Goal: Information Seeking & Learning: Learn about a topic

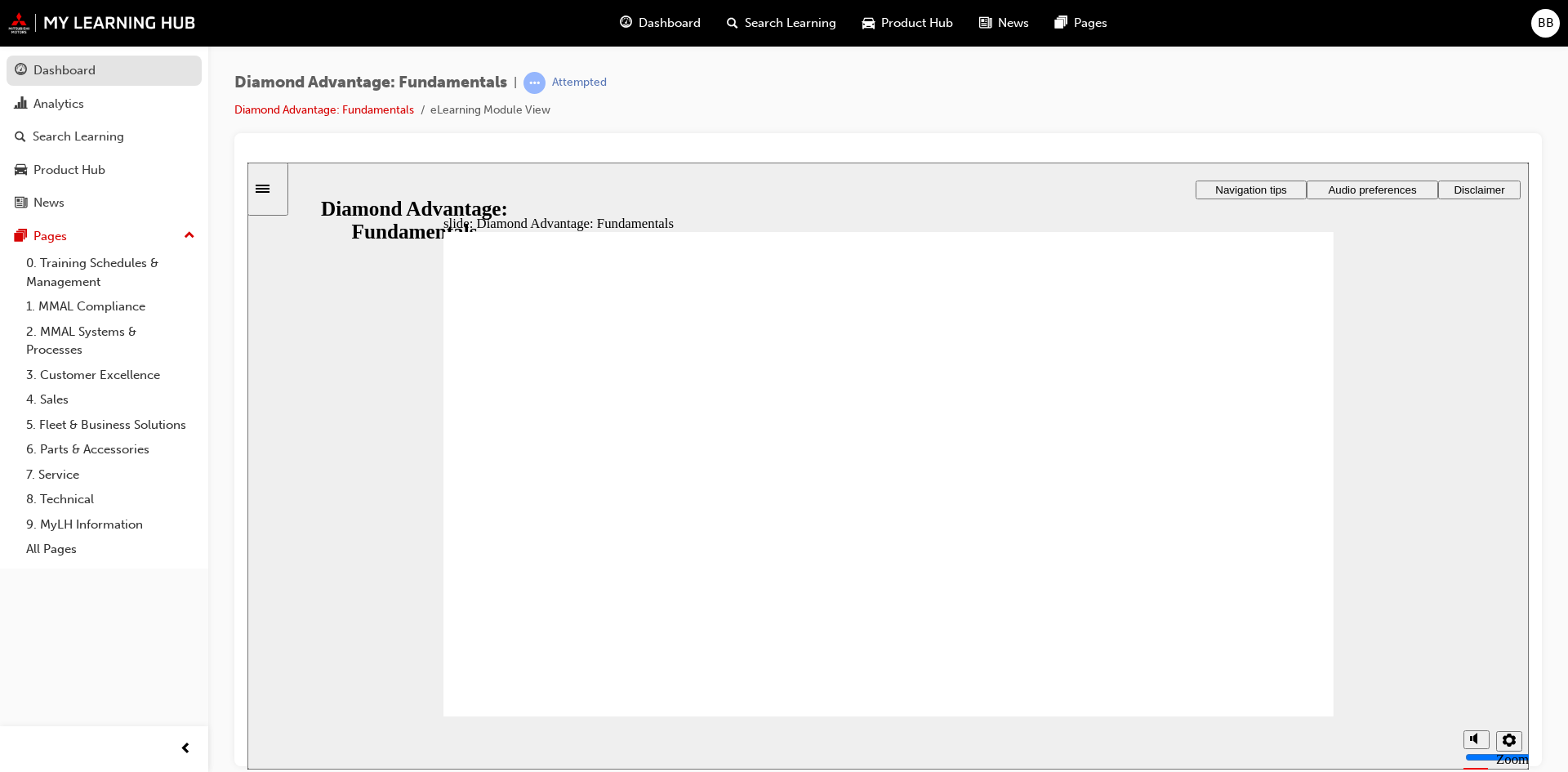
click at [80, 78] on div "Dashboard" at bounding box center [64, 70] width 62 height 19
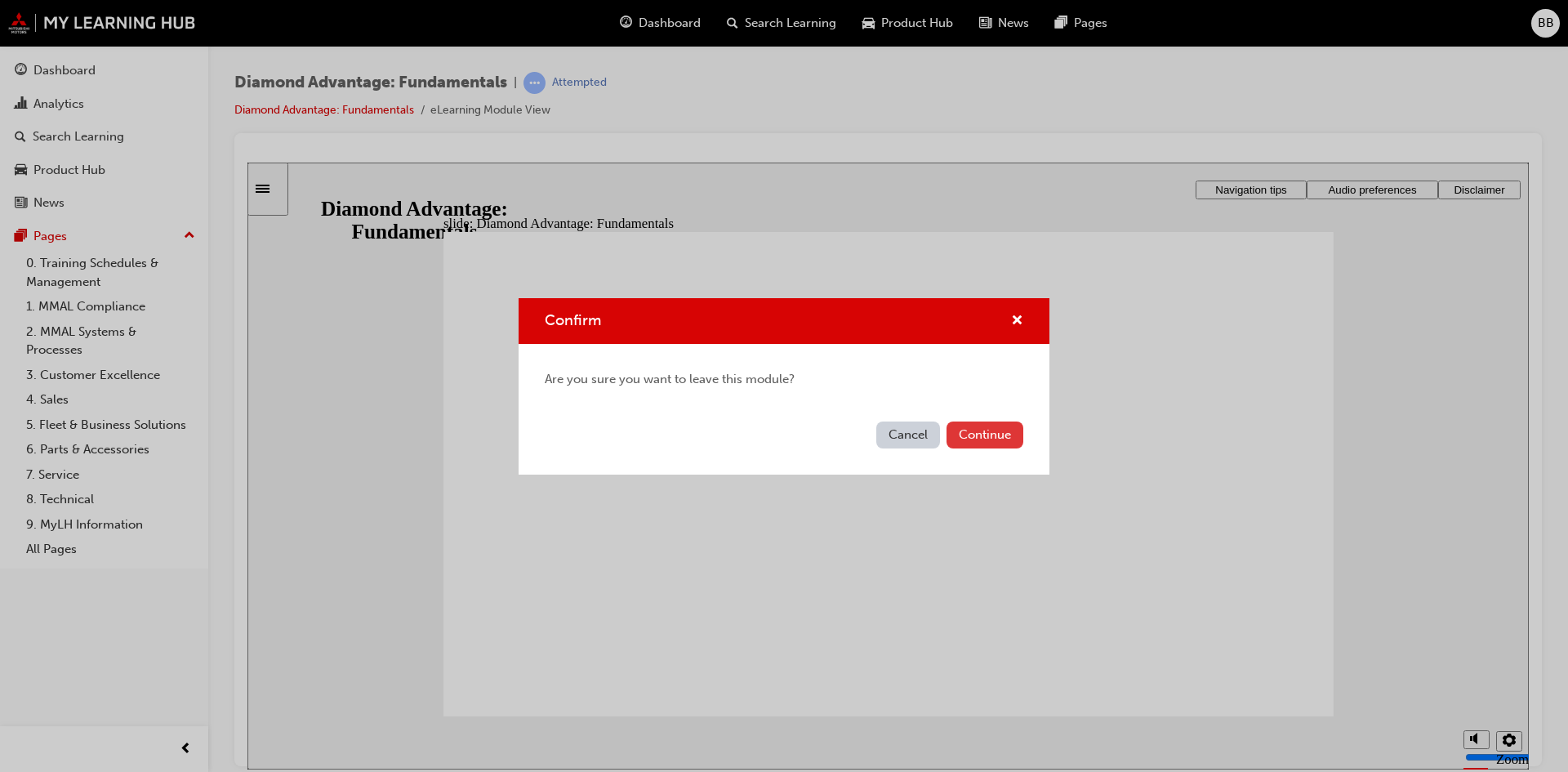
click at [996, 437] on button "Continue" at bounding box center [985, 435] width 77 height 27
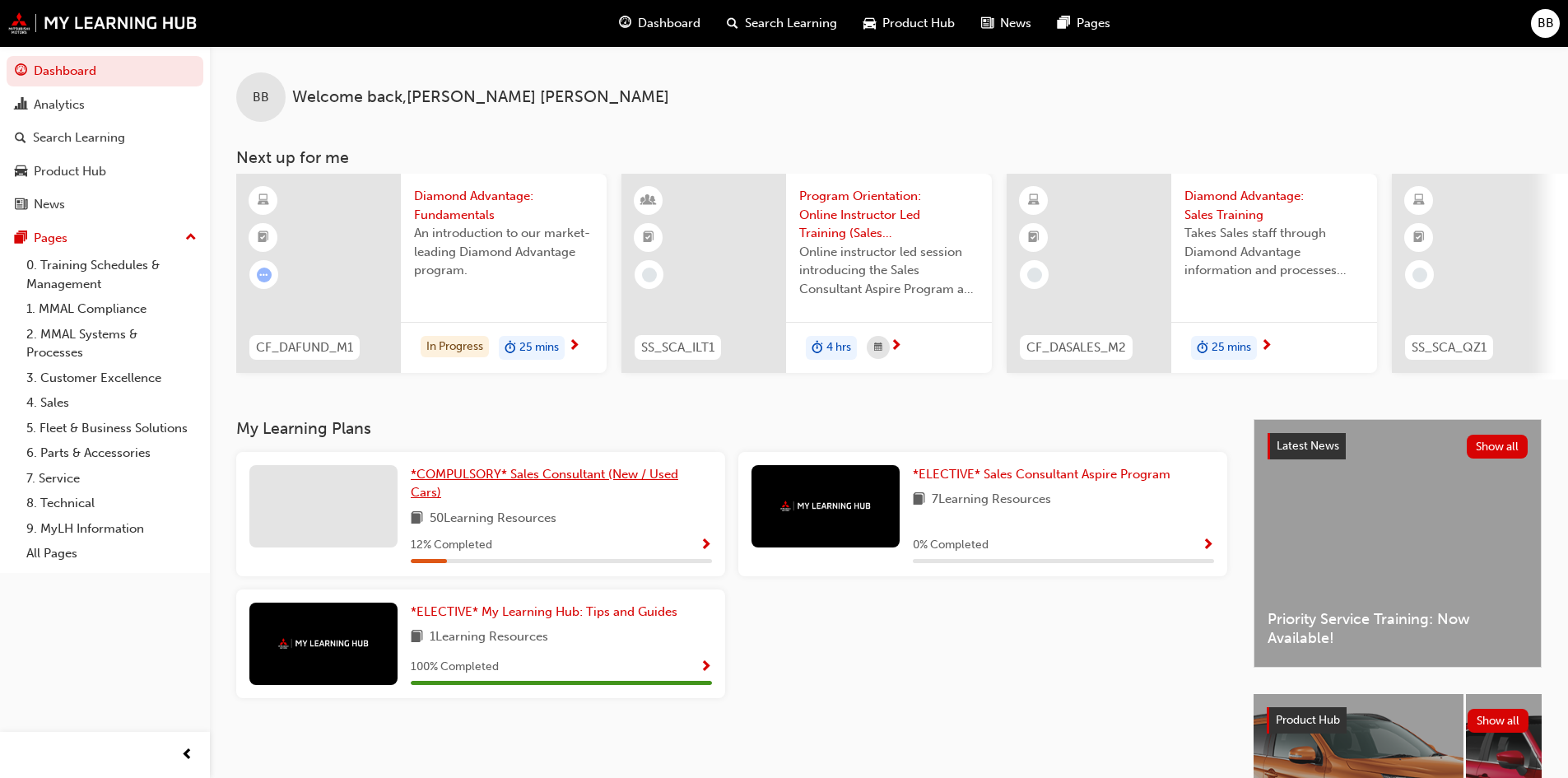
click at [650, 488] on link "*COMPULSORY* Sales Consultant (New / Used Cars)" at bounding box center [561, 483] width 301 height 37
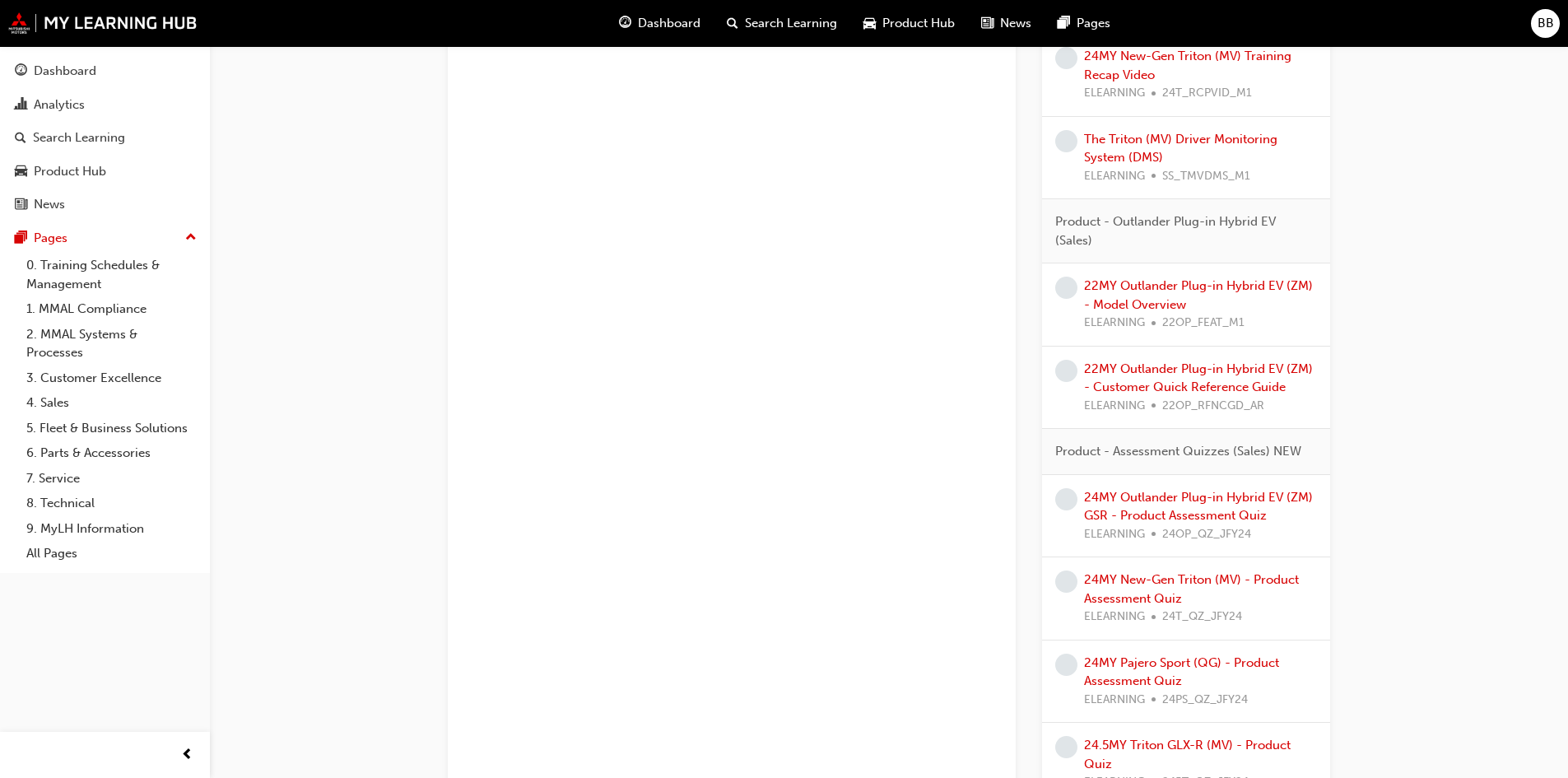
scroll to position [3726, 0]
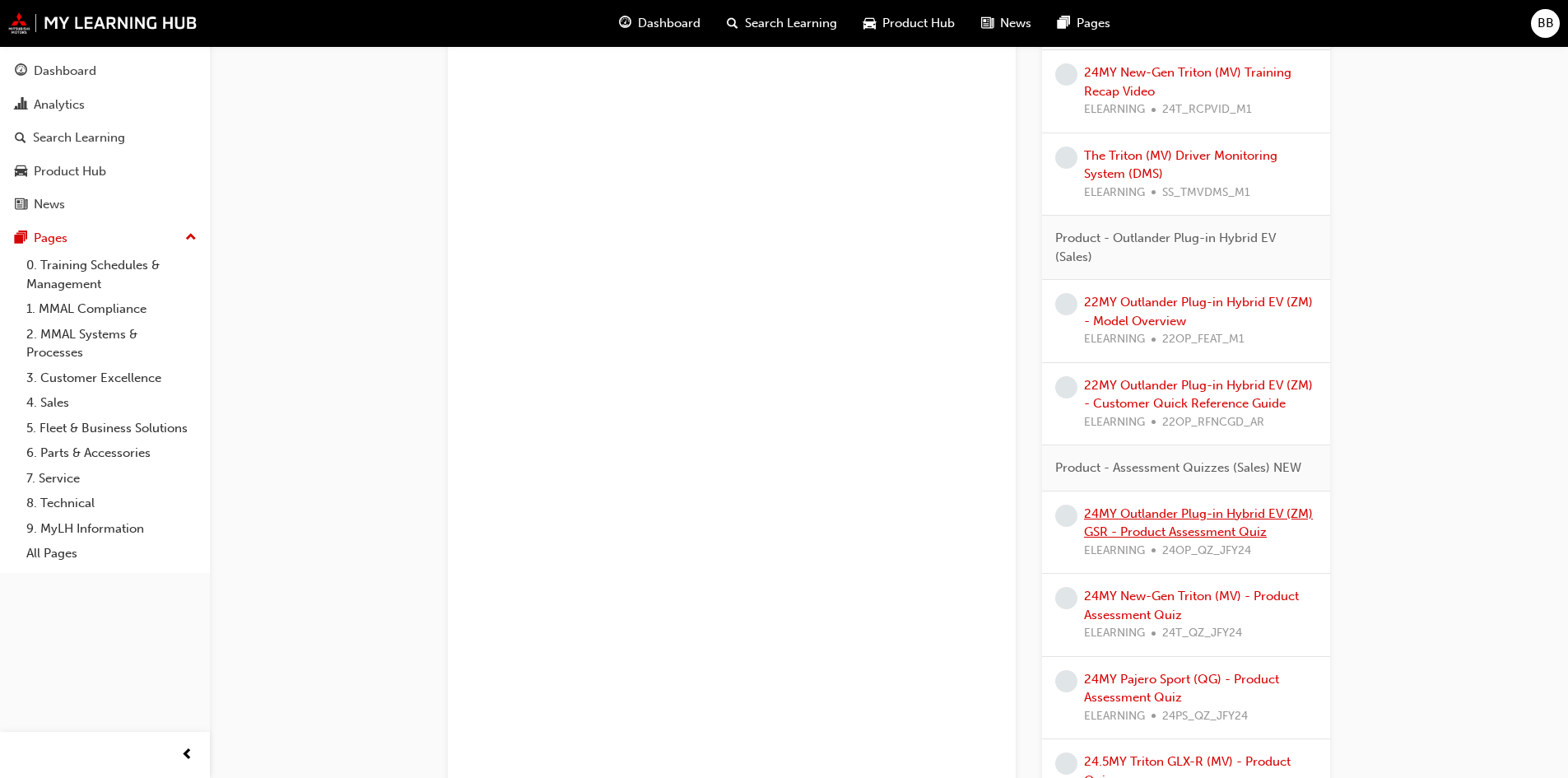
click at [1204, 525] on link "24MY Outlander Plug-in Hybrid EV (ZM) GSR - Product Assessment Quiz" at bounding box center [1198, 523] width 229 height 33
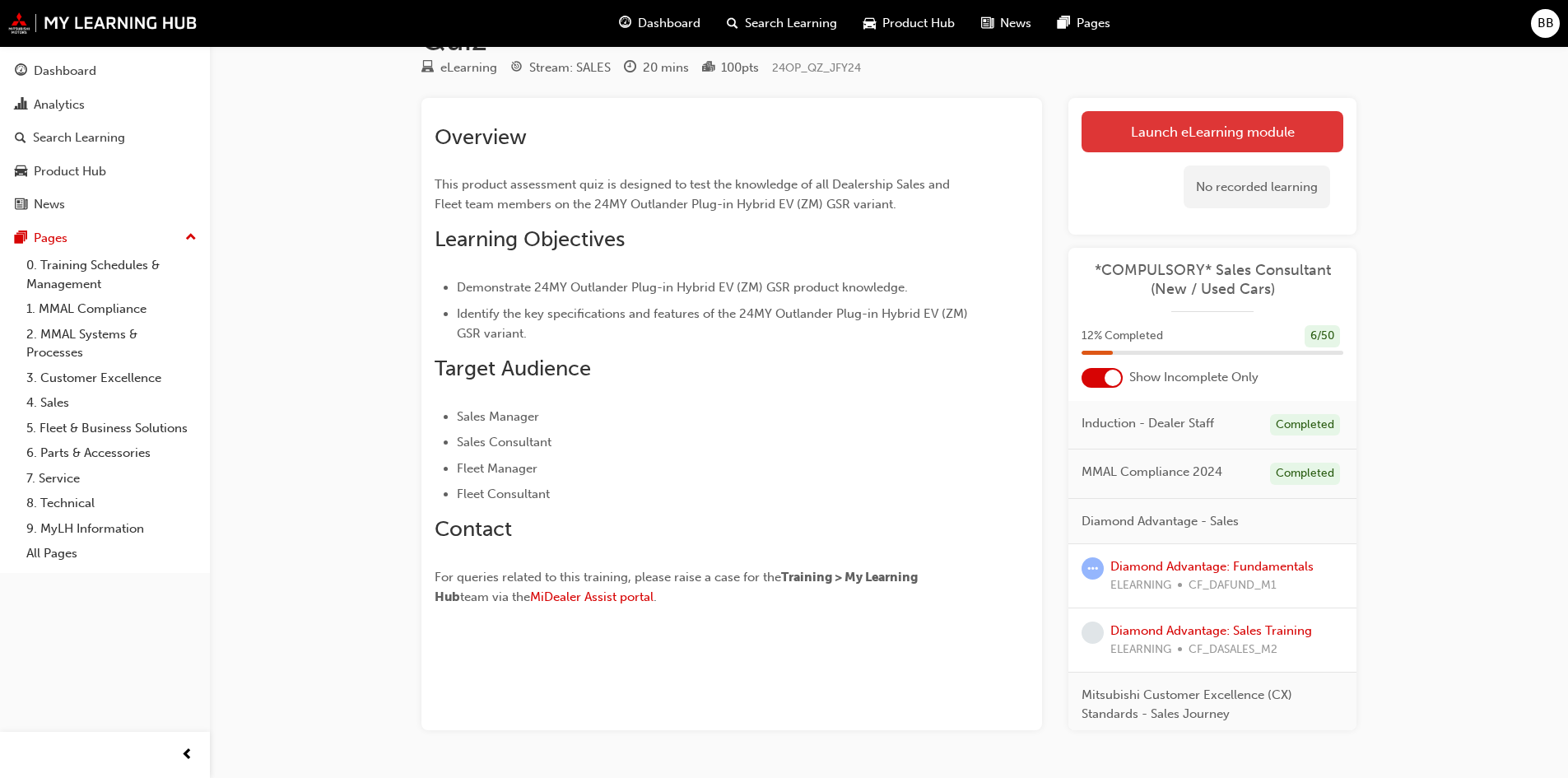
scroll to position [133, 0]
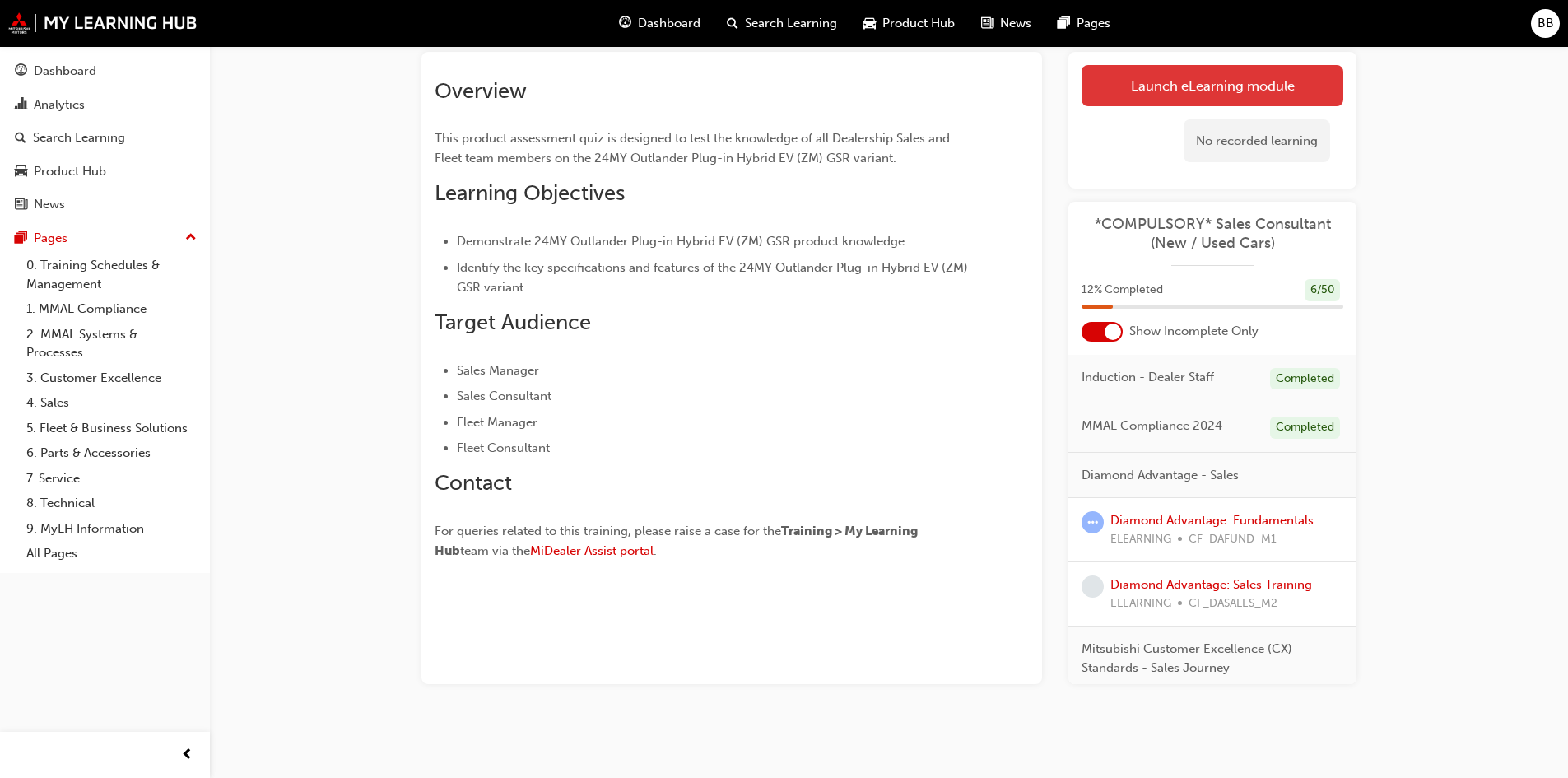
click at [1225, 99] on link "Launch eLearning module" at bounding box center [1213, 85] width 262 height 41
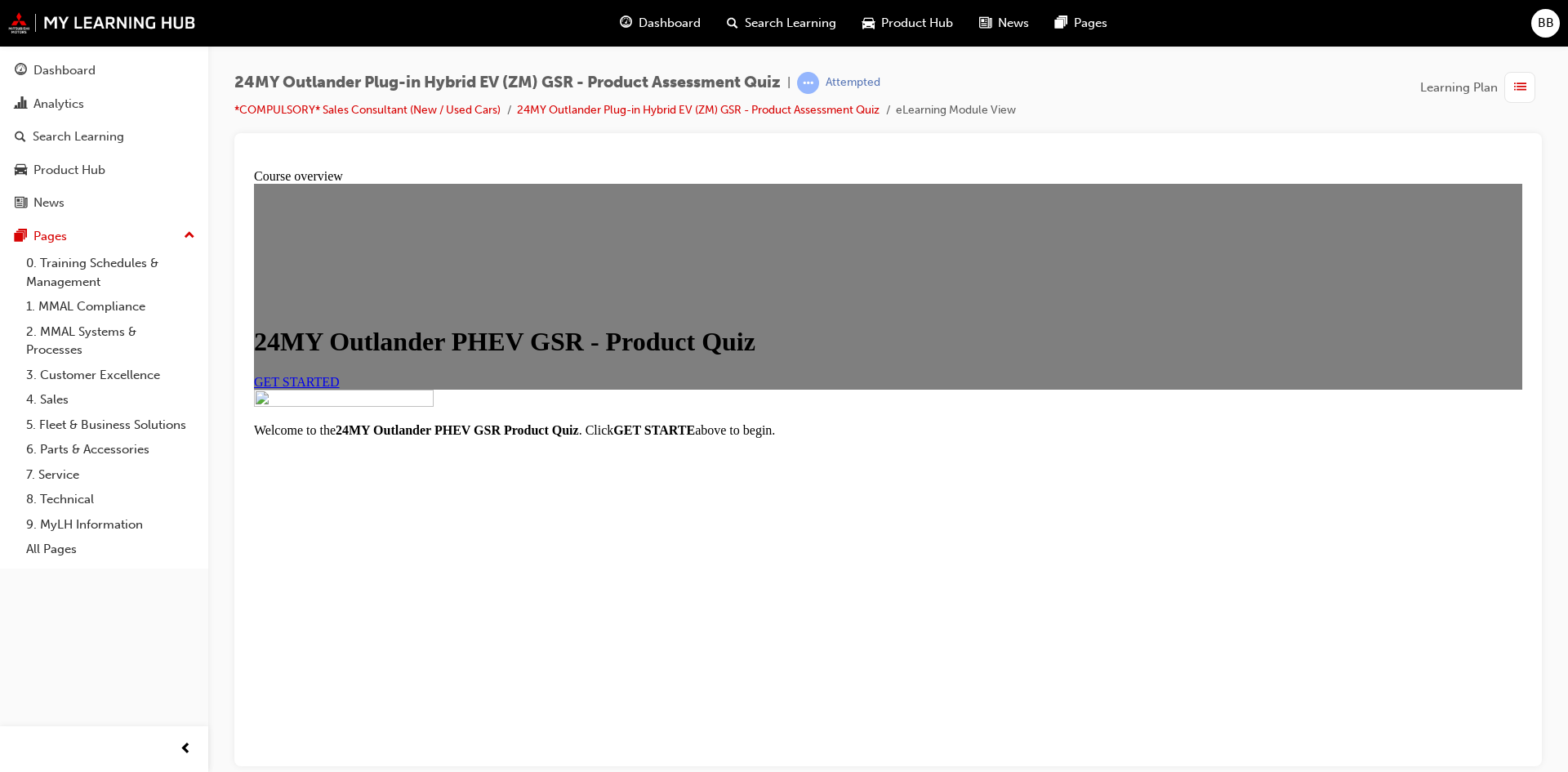
click at [340, 388] on link "GET STARTED" at bounding box center [297, 381] width 86 height 14
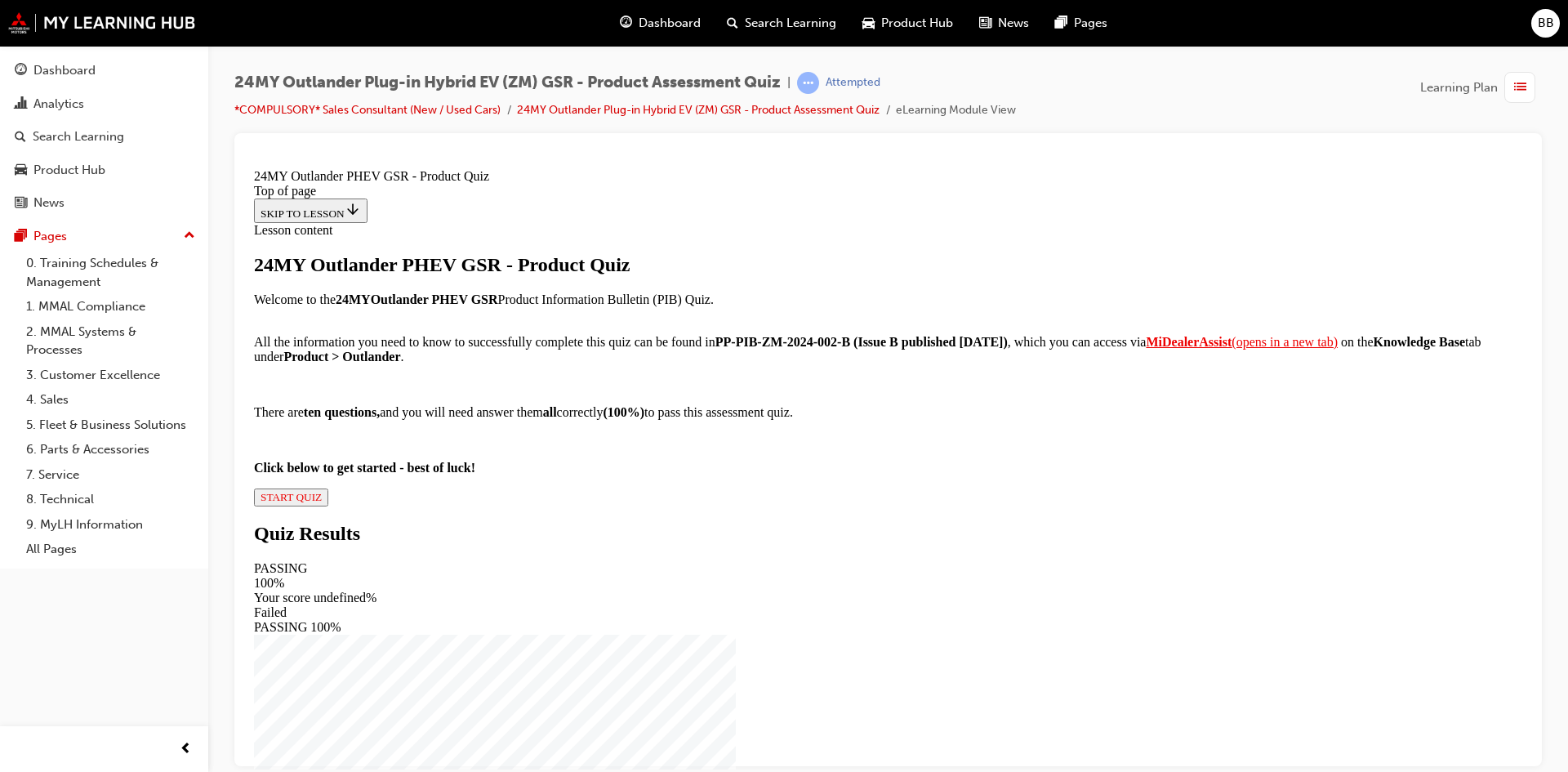
scroll to position [153, 0]
click at [322, 502] on span "START QUIZ" at bounding box center [292, 496] width 61 height 12
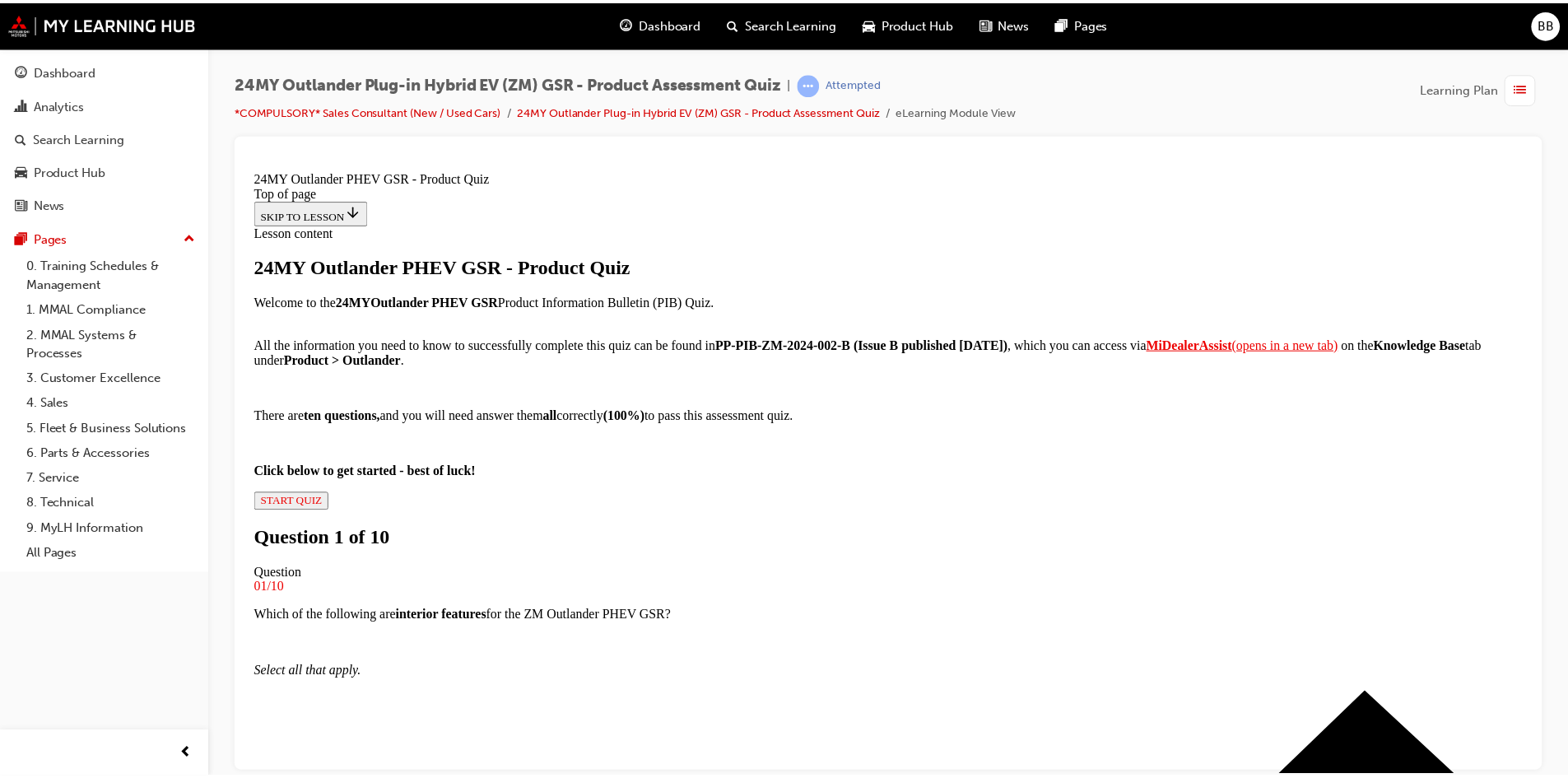
scroll to position [85, 0]
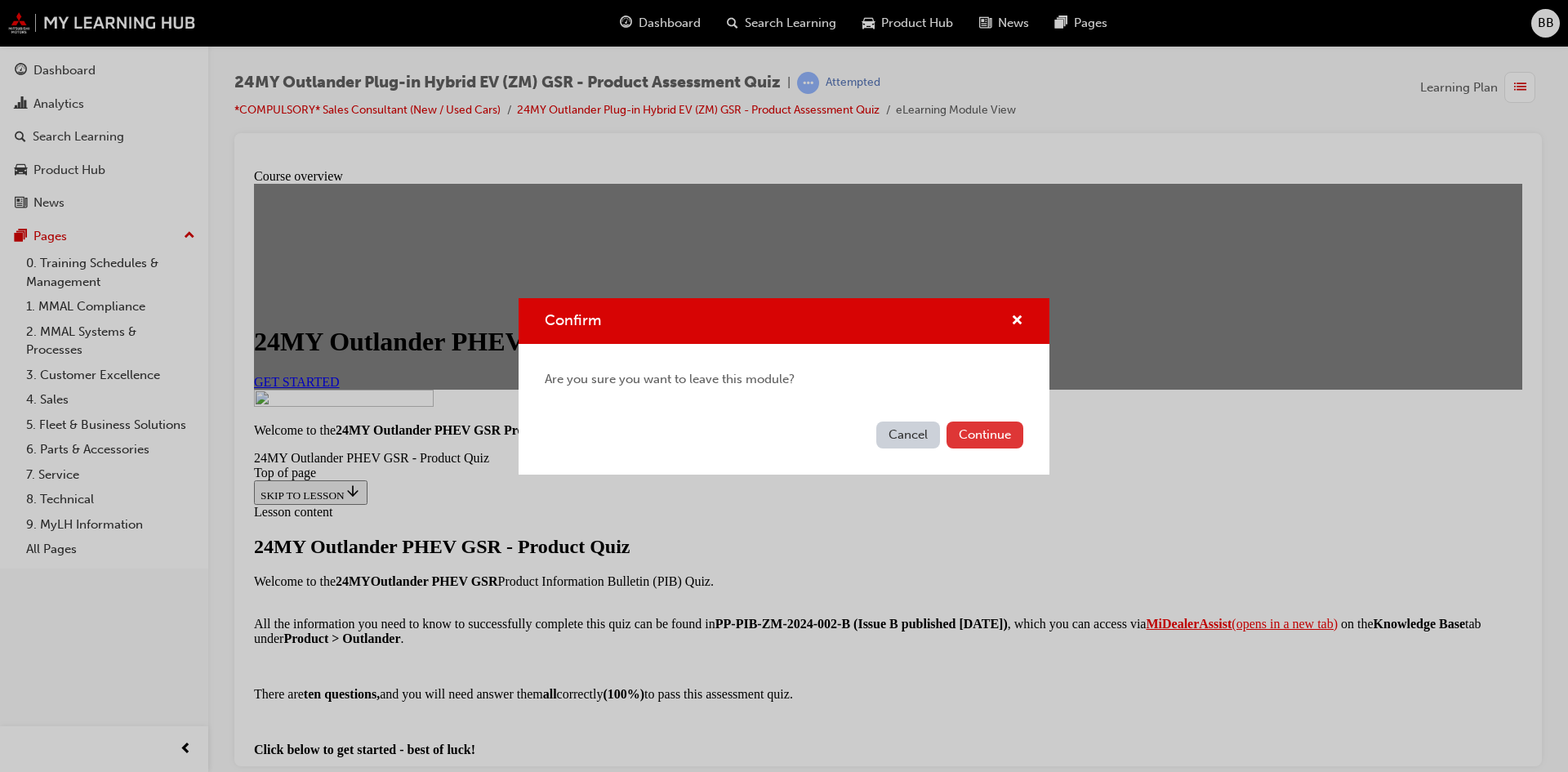
click at [972, 433] on button "Continue" at bounding box center [985, 435] width 77 height 27
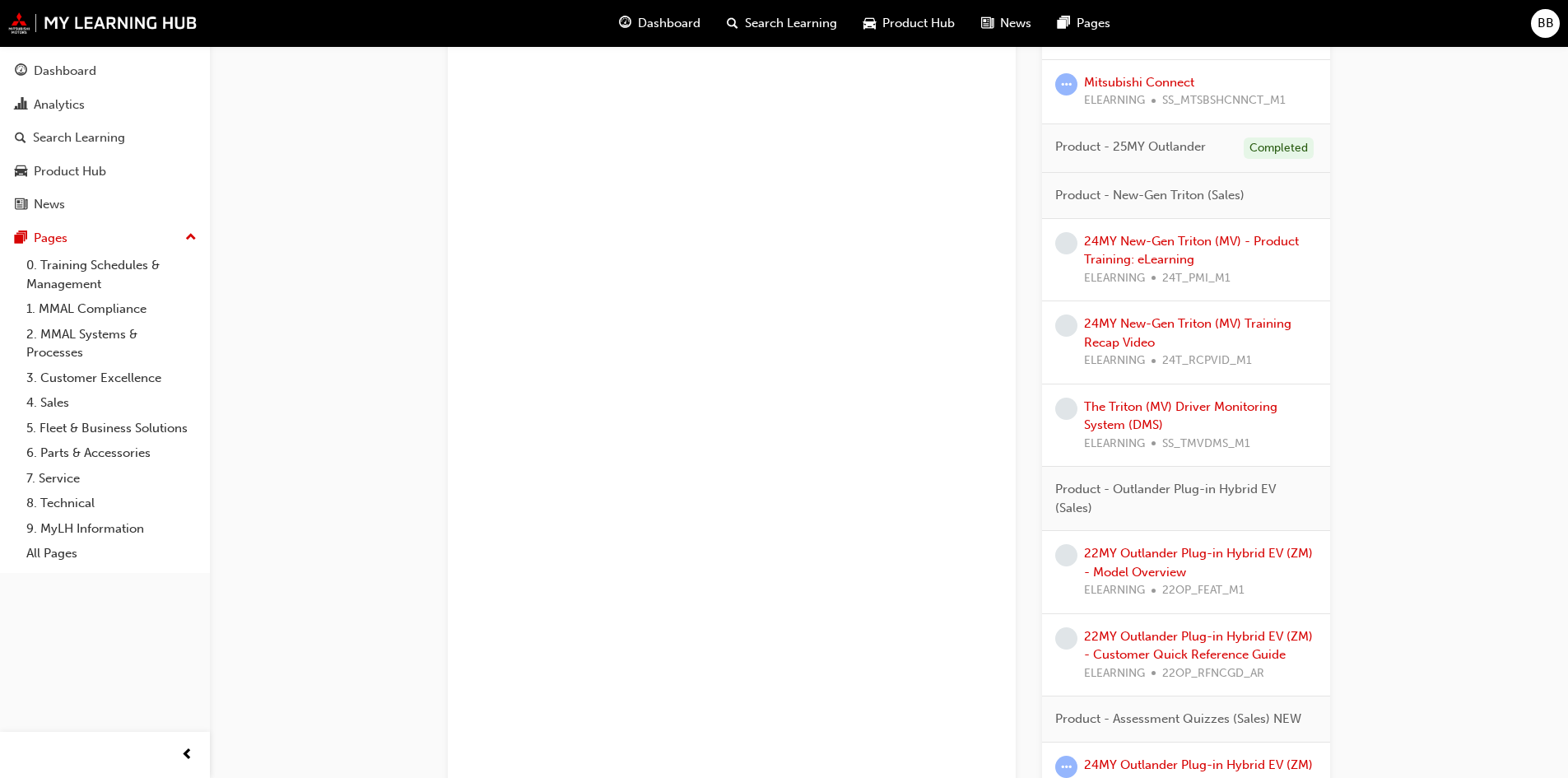
scroll to position [3890, 0]
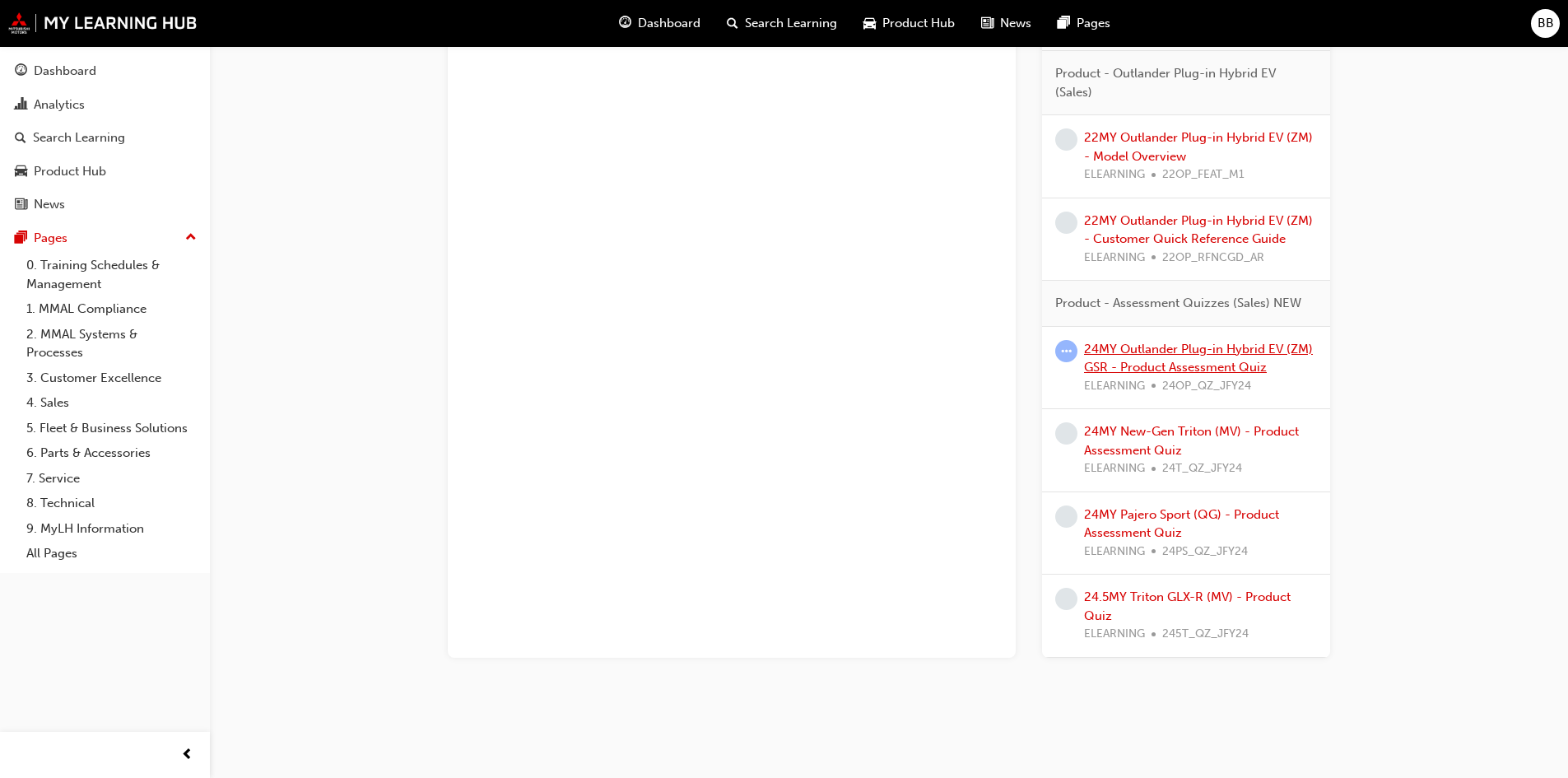
click at [1207, 348] on link "24MY Outlander Plug-in Hybrid EV (ZM) GSR - Product Assessment Quiz" at bounding box center [1198, 358] width 229 height 33
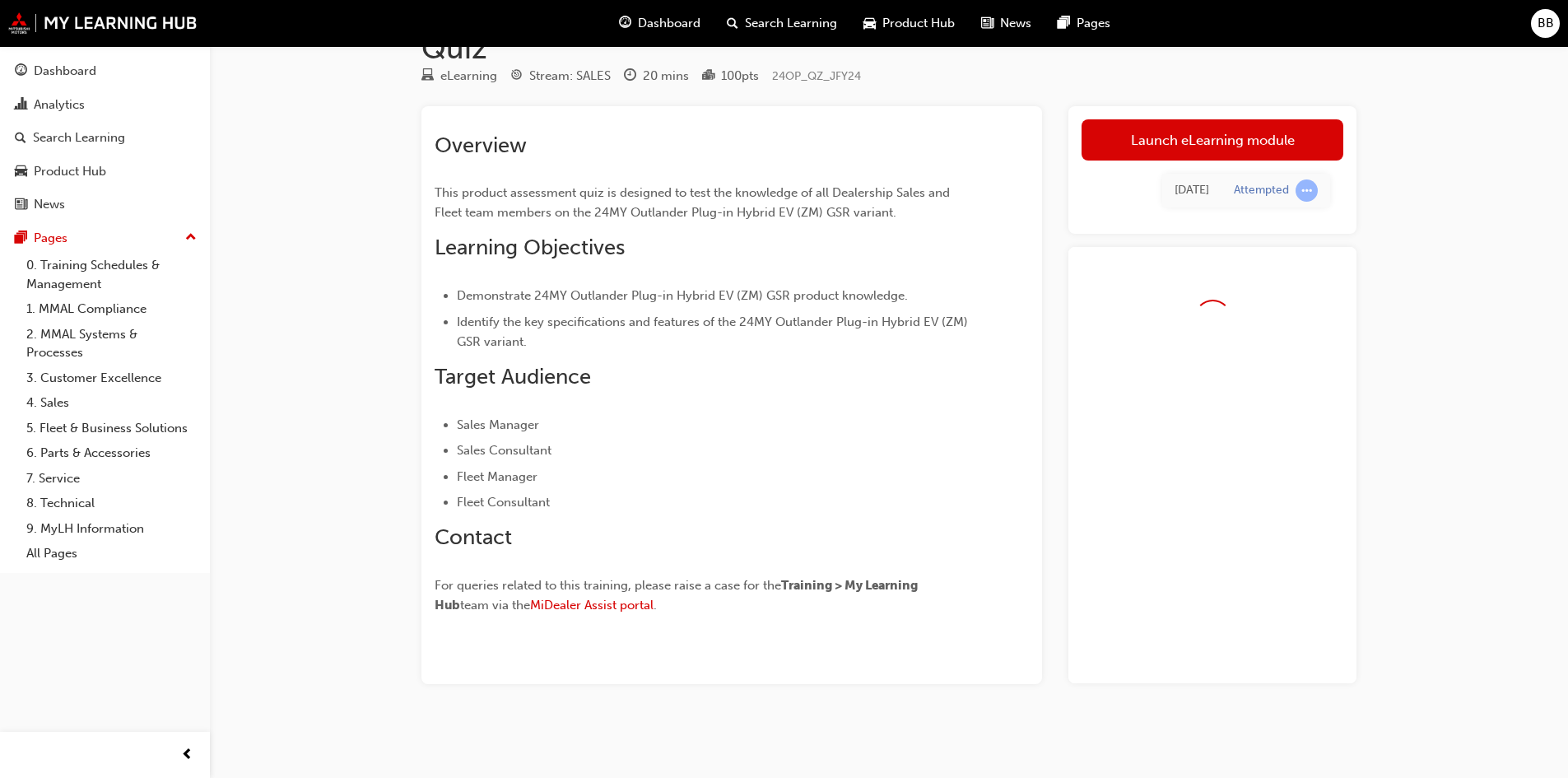
scroll to position [78, 0]
click at [1131, 139] on link "Launch eLearning module" at bounding box center [1213, 139] width 262 height 41
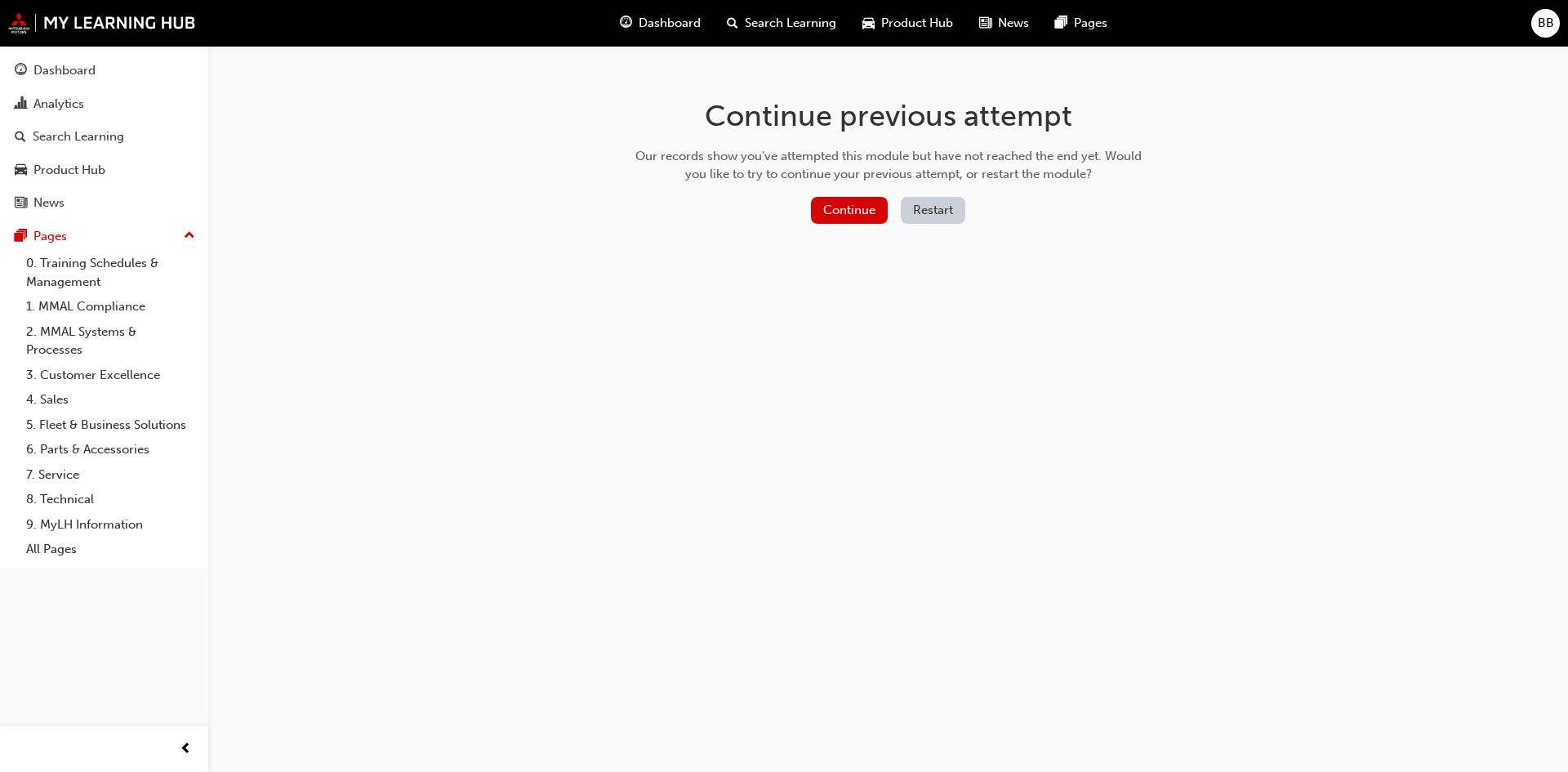
click at [844, 225] on div "Continue Restart" at bounding box center [888, 214] width 518 height 33
click at [845, 222] on button "Continue" at bounding box center [849, 210] width 77 height 27
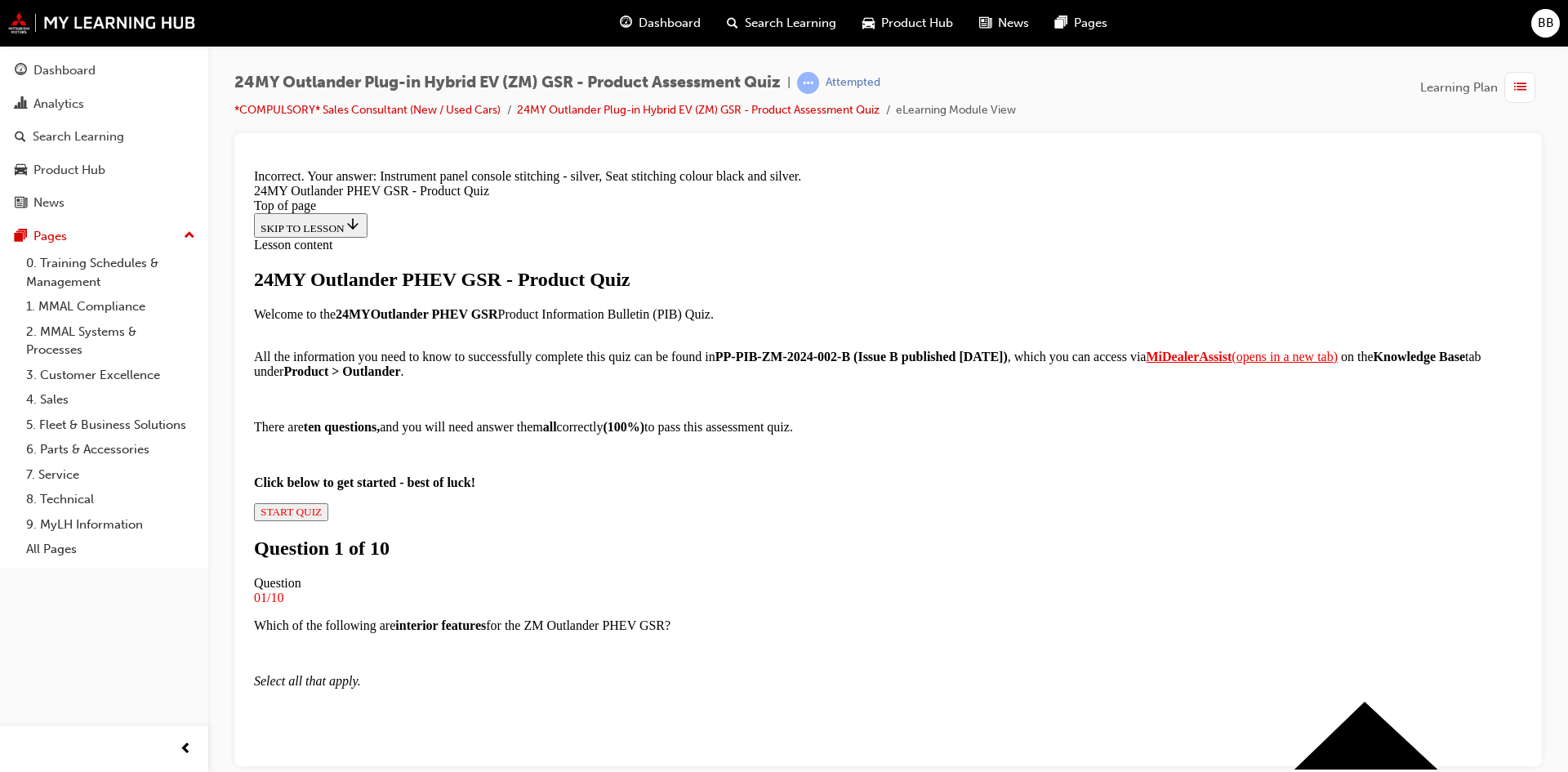
scroll to position [343, 0]
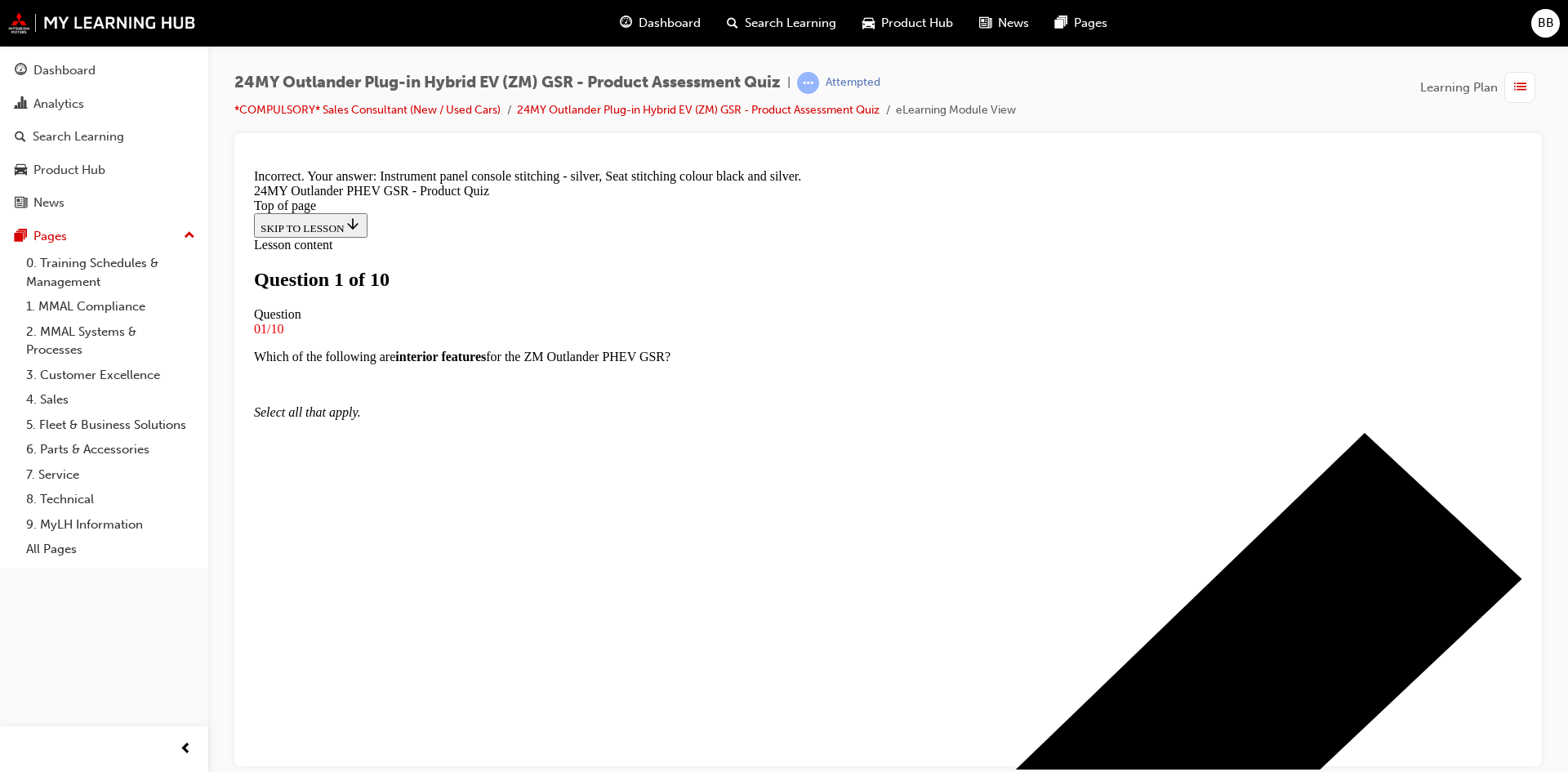
scroll to position [166, 0]
drag, startPoint x: 248, startPoint y: 82, endPoint x: 587, endPoint y: 76, distance: 339.1
click at [587, 76] on span "24MY Outlander Plug-in Hybrid EV (ZM) GSR - Product Assessment Quiz" at bounding box center [508, 83] width 547 height 19
copy span "24MY Outlander Plug-in Hybrid EV (ZM) GSR -"
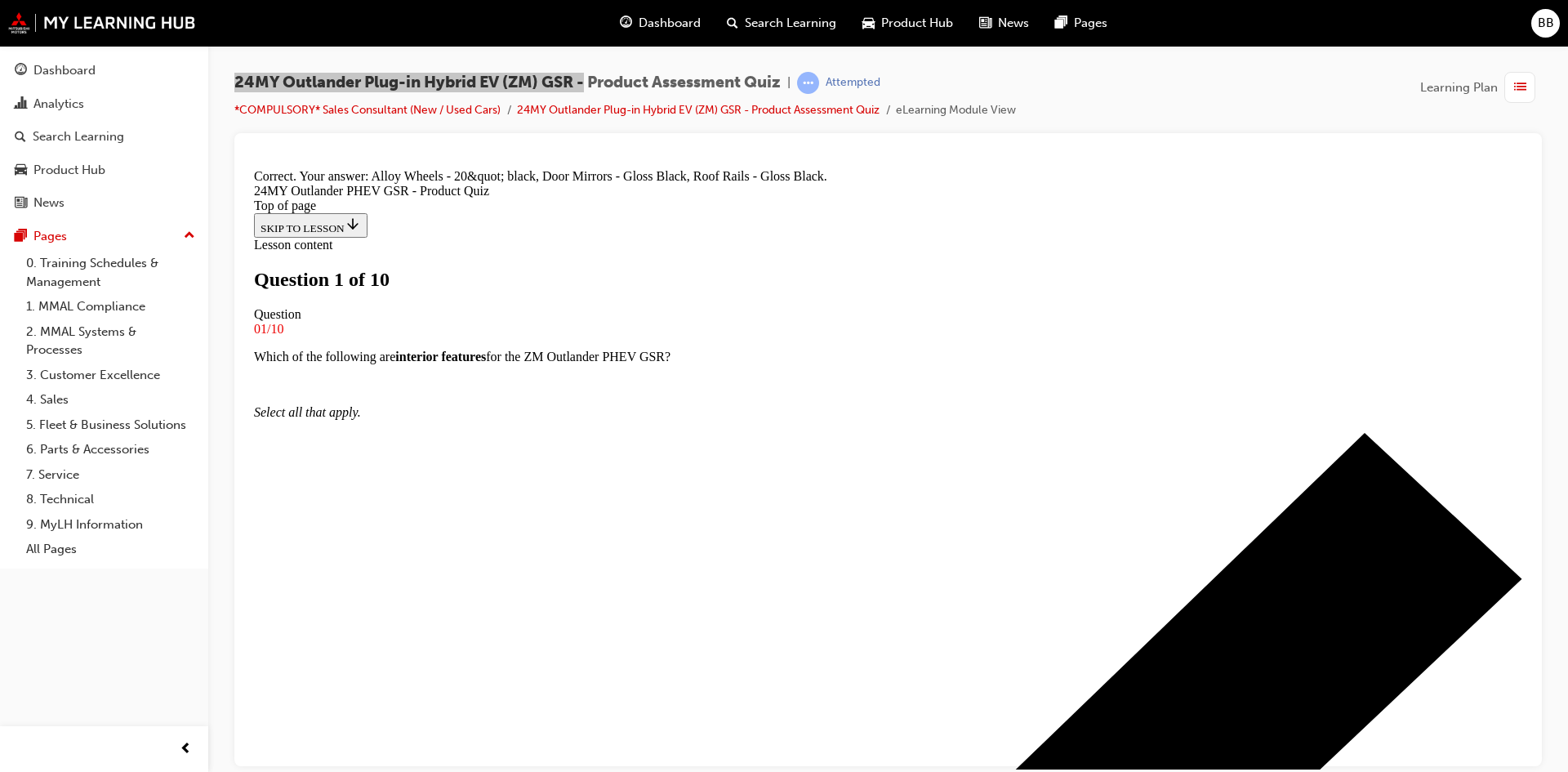
scroll to position [2, 0]
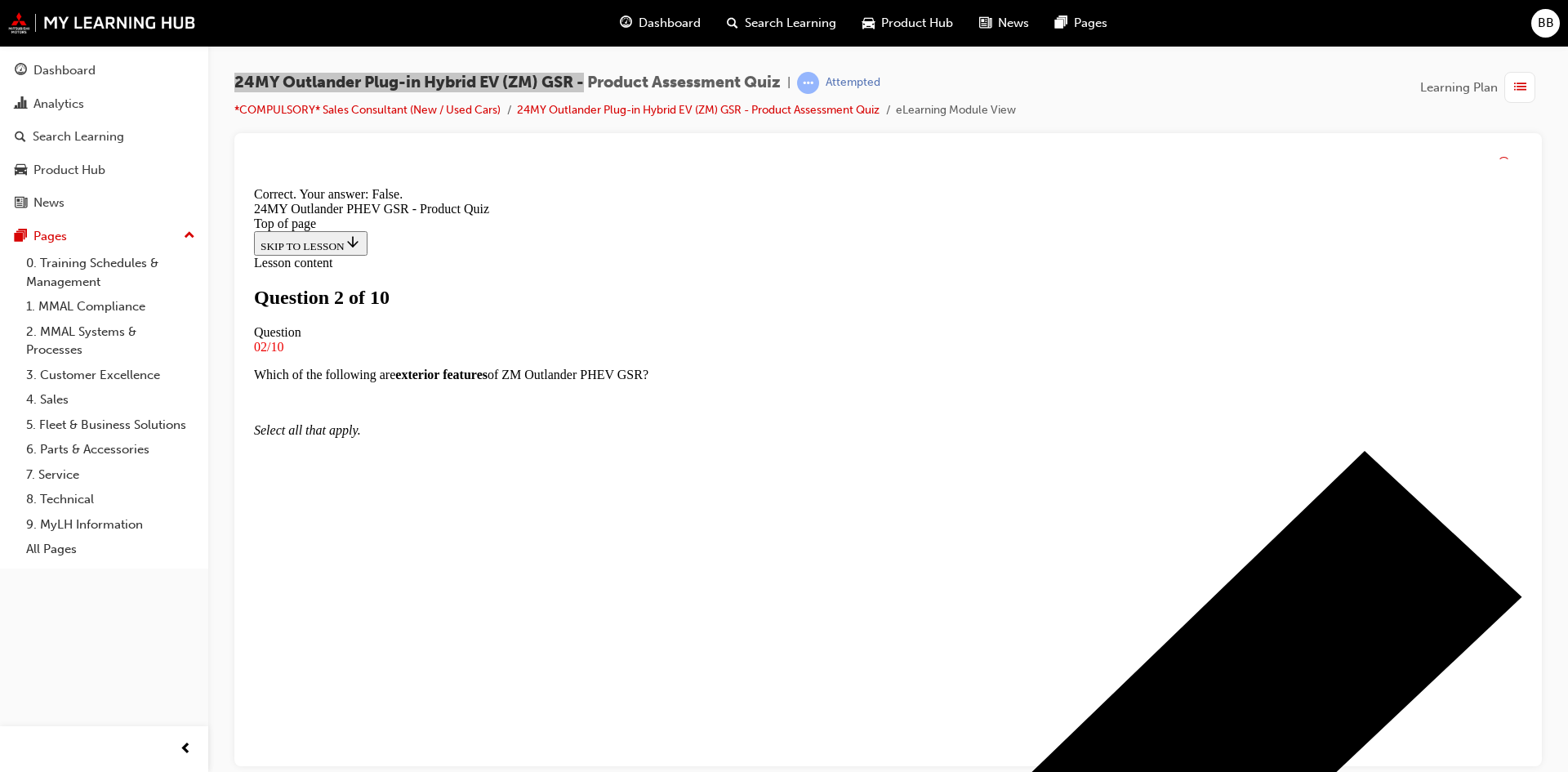
scroll to position [175, 0]
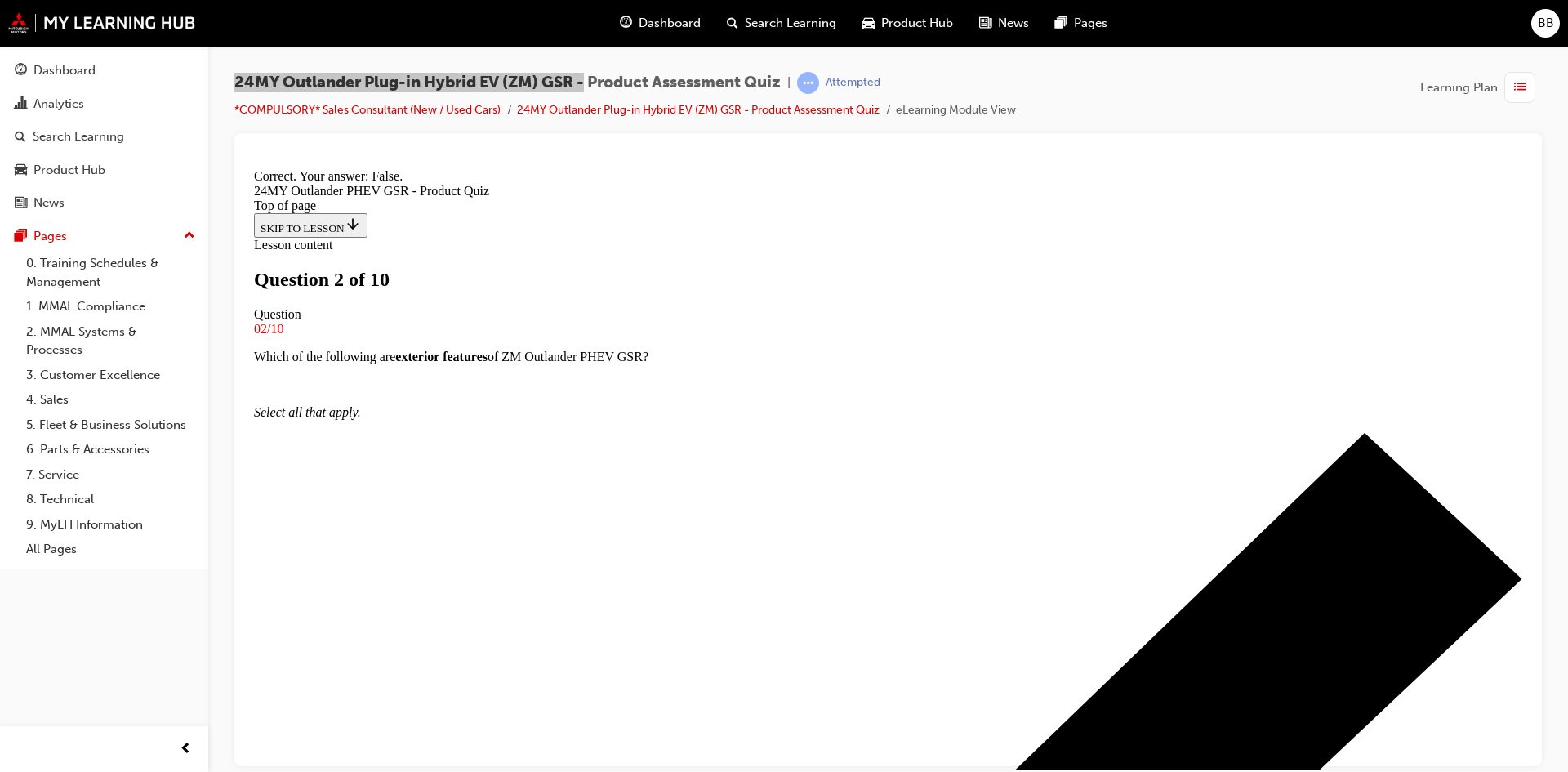
drag, startPoint x: 891, startPoint y: 582, endPoint x: 876, endPoint y: 533, distance: 51.2
click at [248, 162] on div "False" at bounding box center [248, 162] width 0 height 0
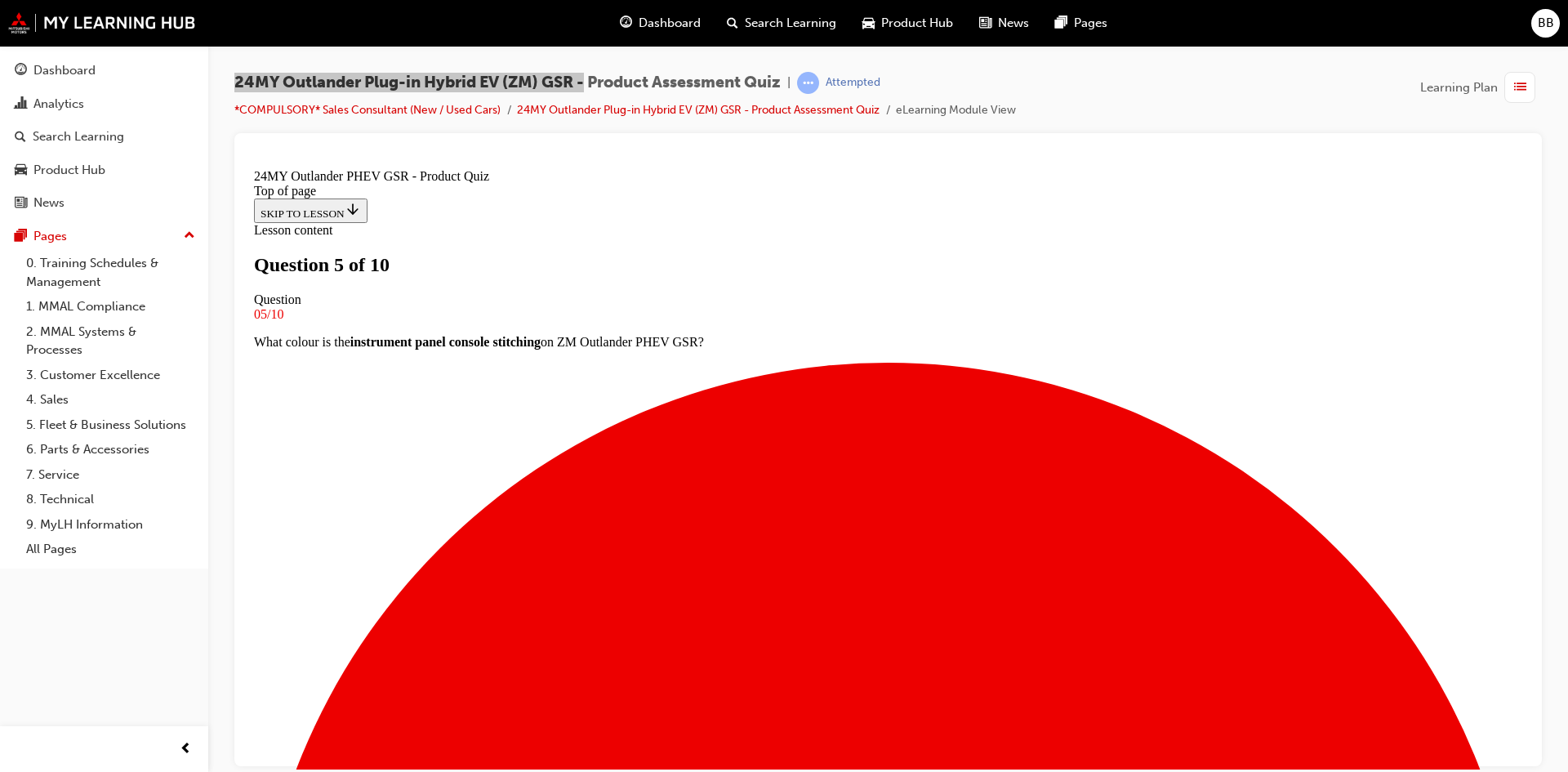
scroll to position [84, 0]
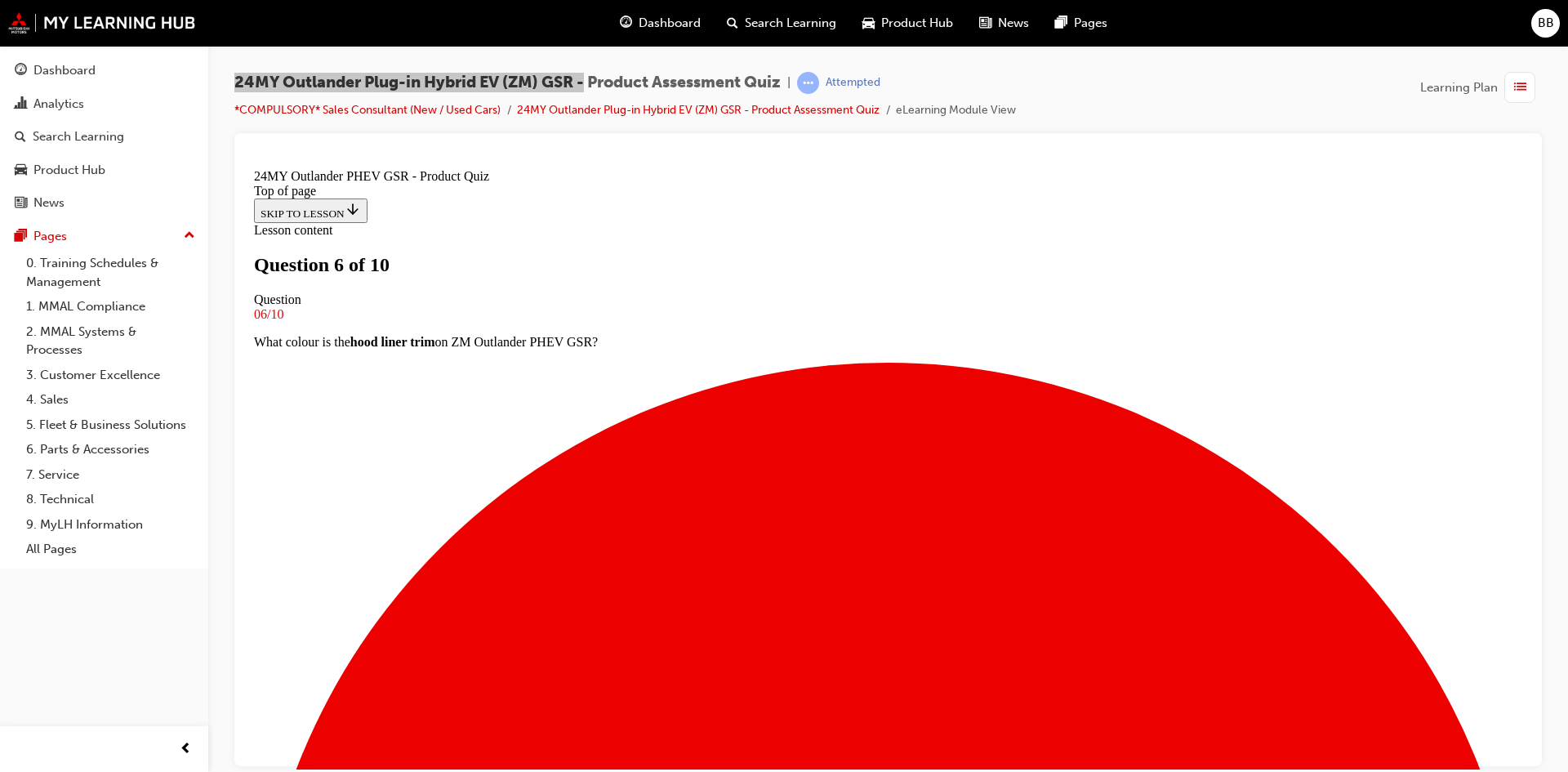
drag, startPoint x: 851, startPoint y: 433, endPoint x: 573, endPoint y: 397, distance: 280.3
copy p "What is the maximum capacity of the AC power supply (V2L) in the RHS rear quart…"
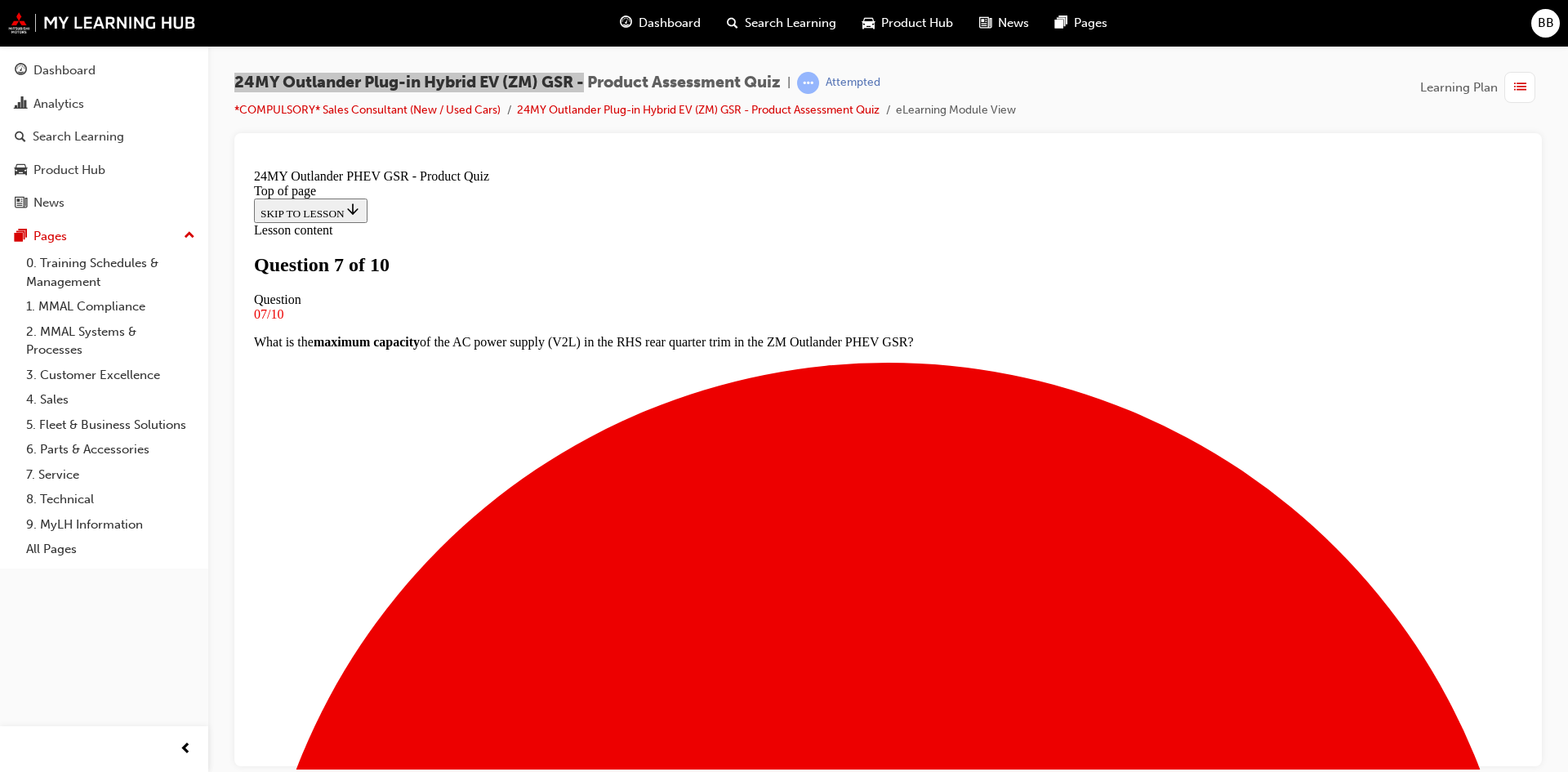
scroll to position [166, 0]
drag, startPoint x: 631, startPoint y: 268, endPoint x: 624, endPoint y: 233, distance: 35.7
copy p "How many speakers does the Bose premium sound system have in the ZM Outlander P…"
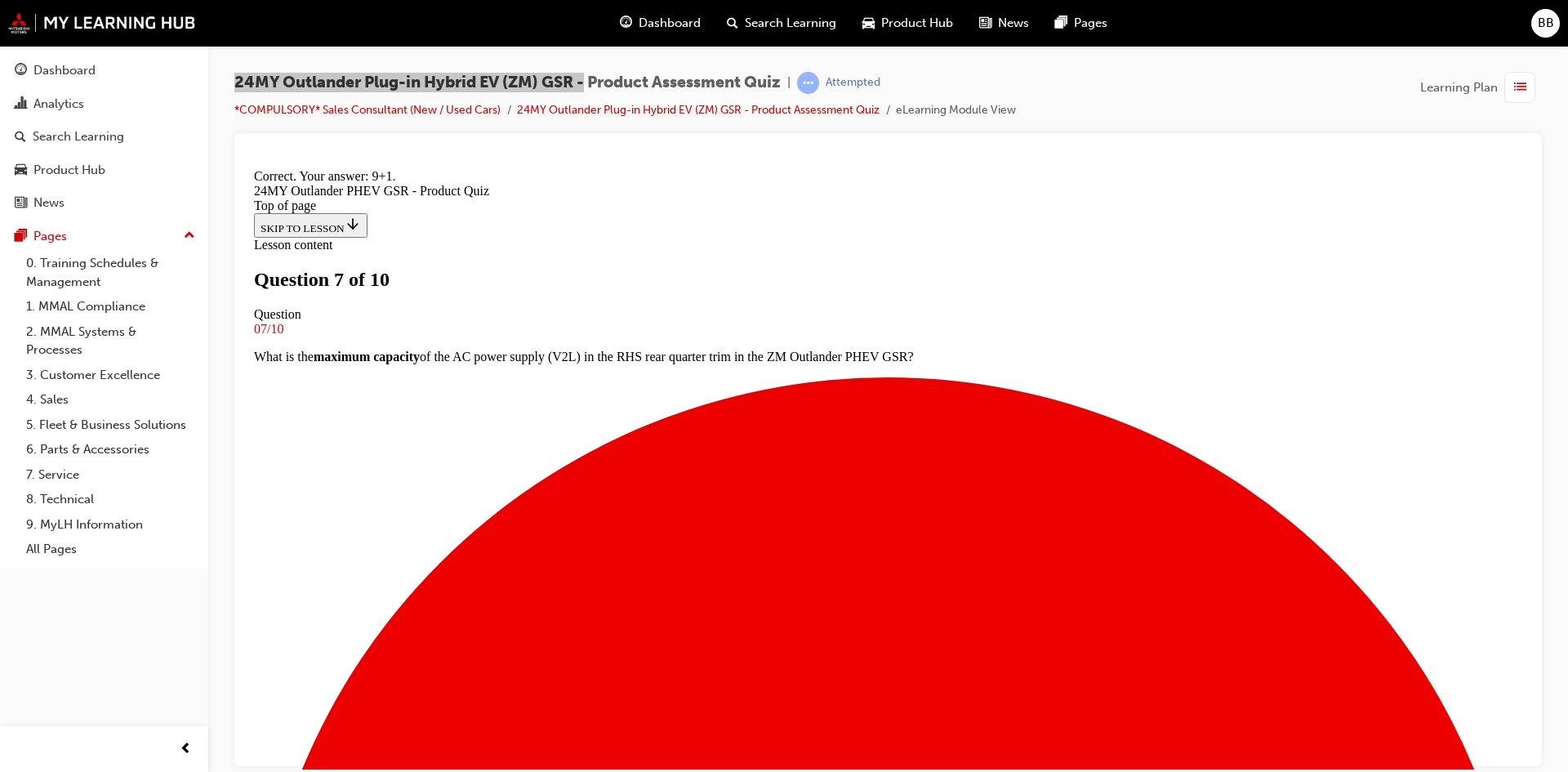
scroll to position [316, 0]
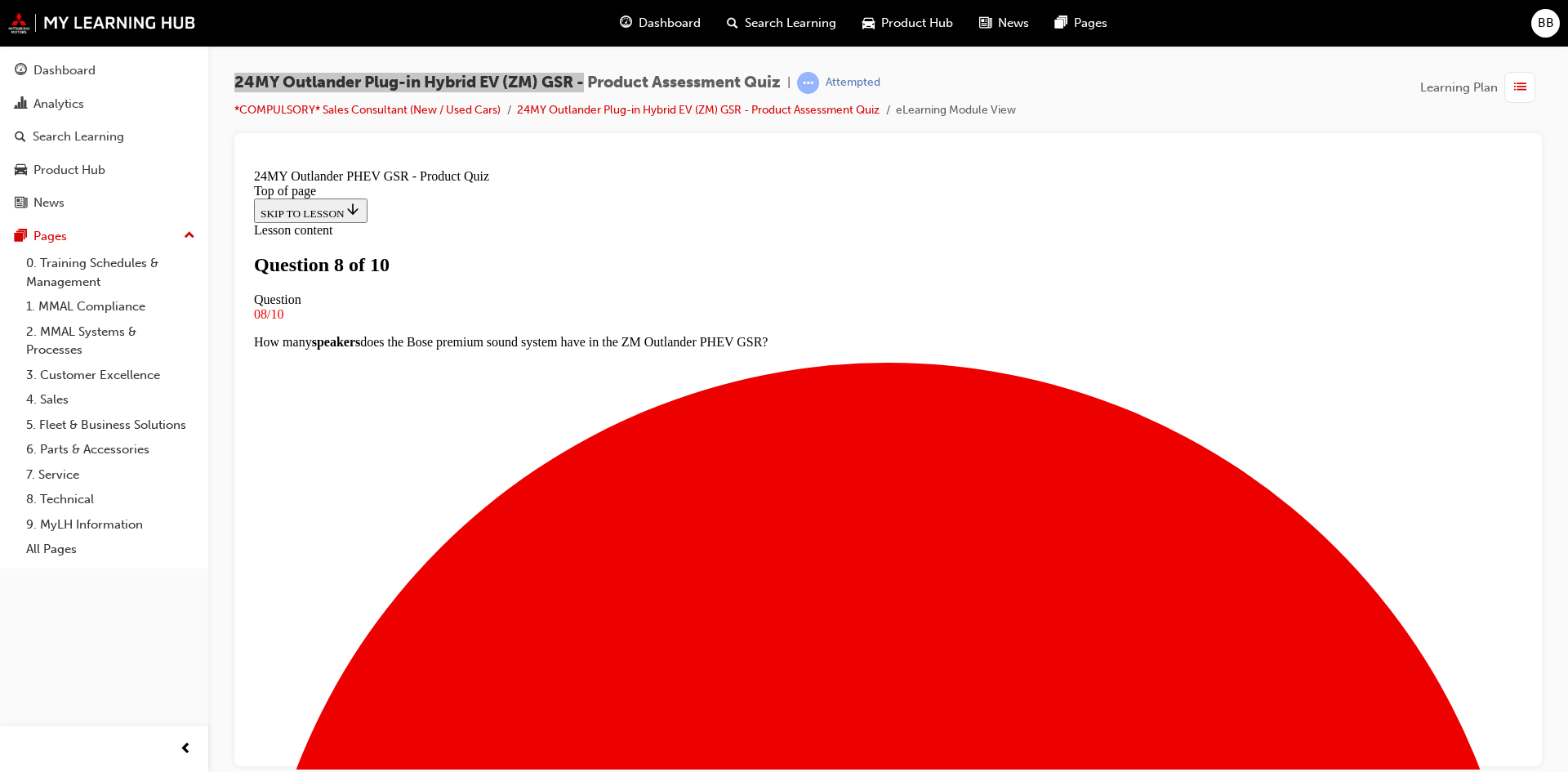
scroll to position [84, 0]
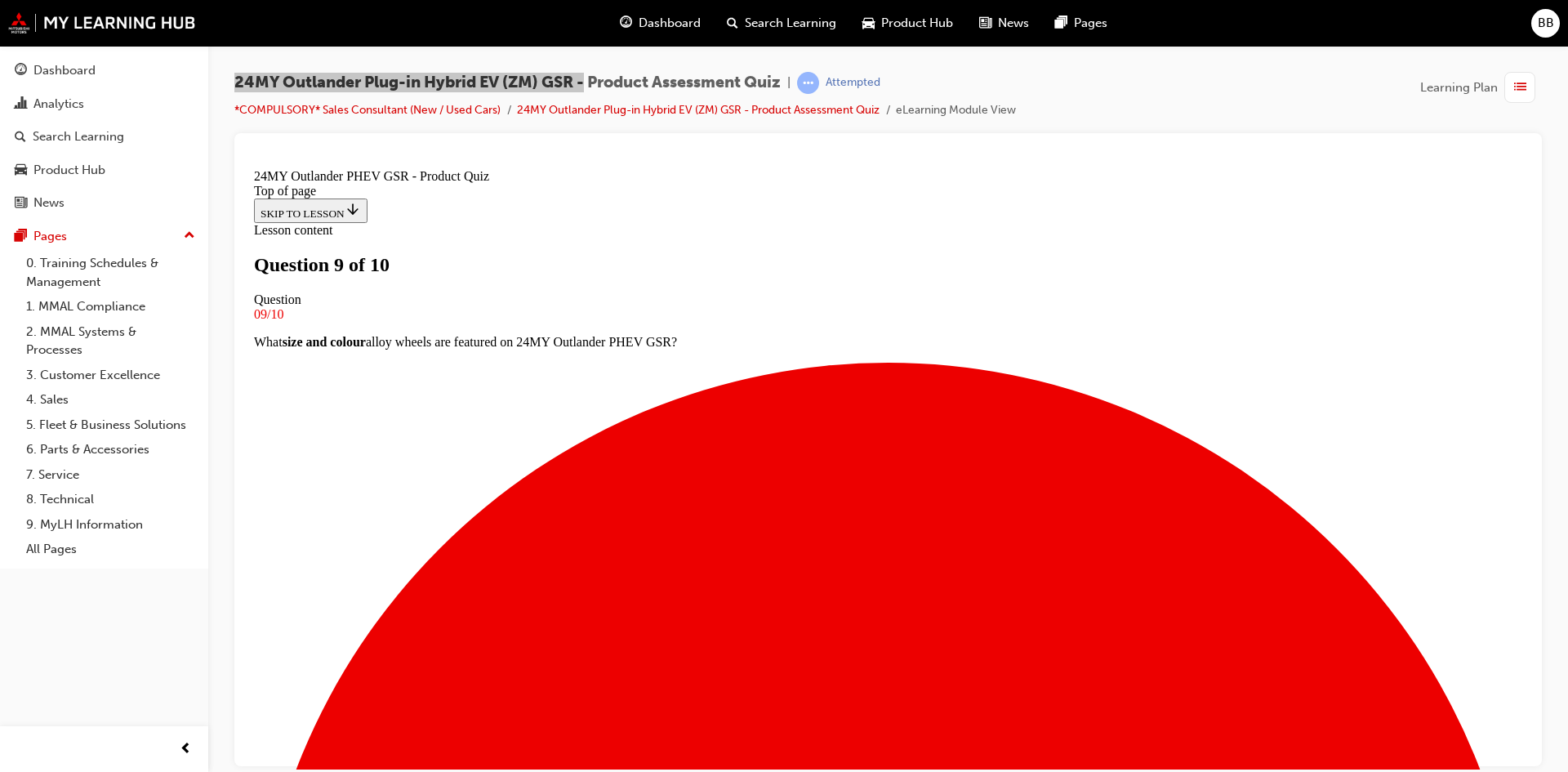
drag, startPoint x: 1146, startPoint y: 394, endPoint x: 605, endPoint y: 393, distance: 541.0
copy p "What is the capacity of the AC (Tye 2) charging port on ZM Outlander PHEV GSR?"
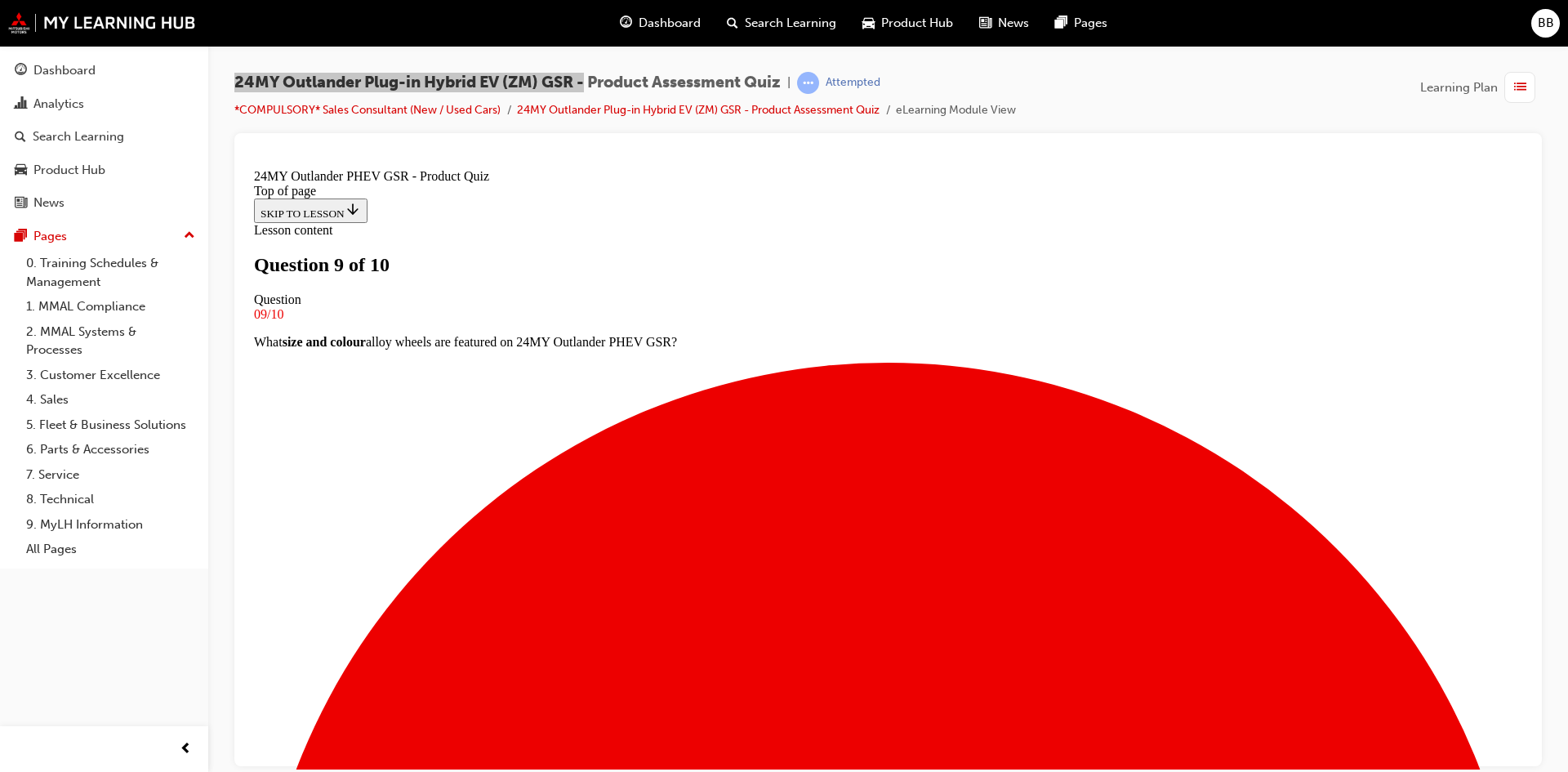
click at [906, 770] on div "24MY Outlander Plug-in Hybrid EV (ZM) GSR - Product Assessment Quiz | Attempted…" at bounding box center [784, 386] width 1568 height 772
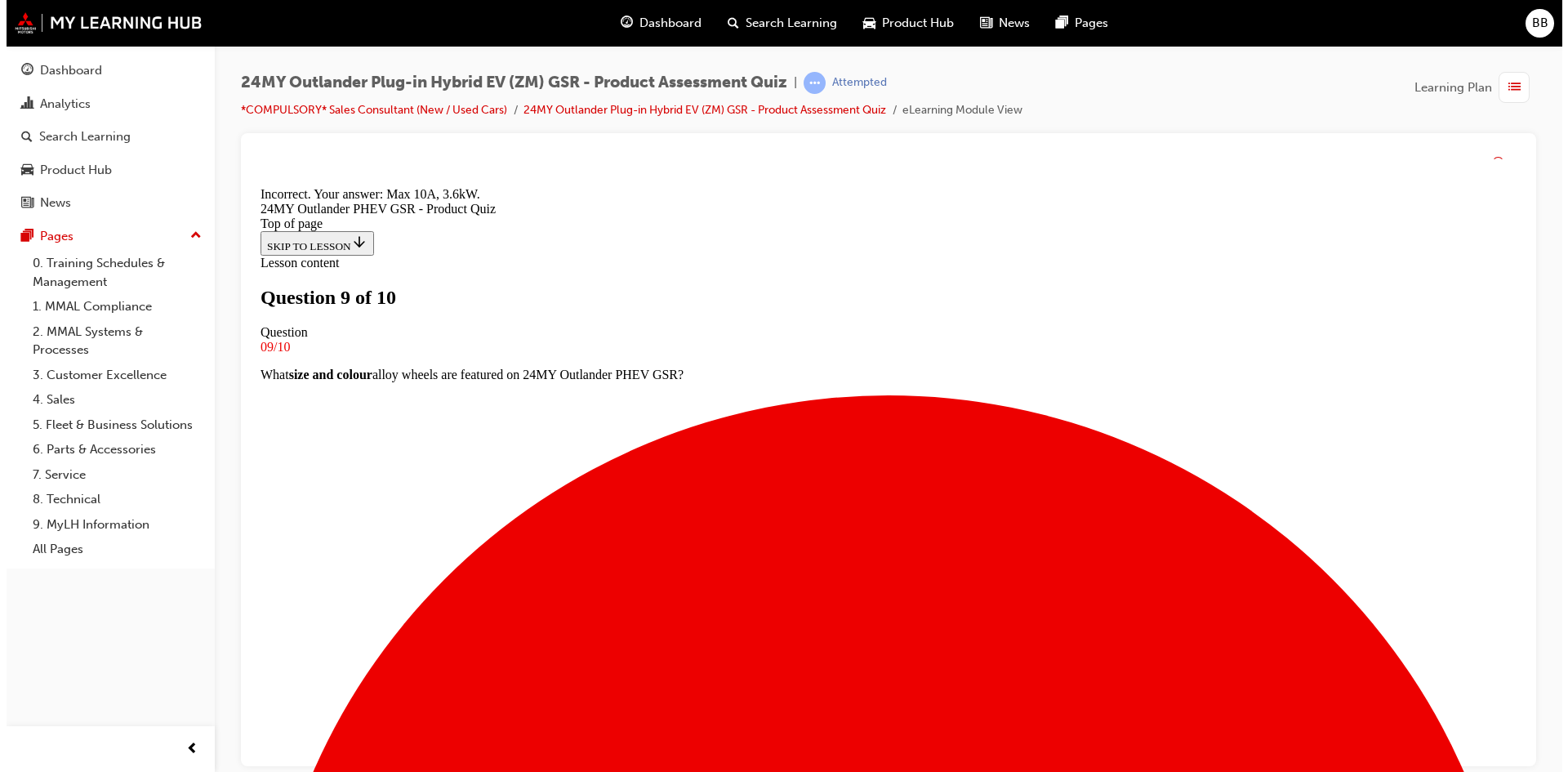
scroll to position [287, 0]
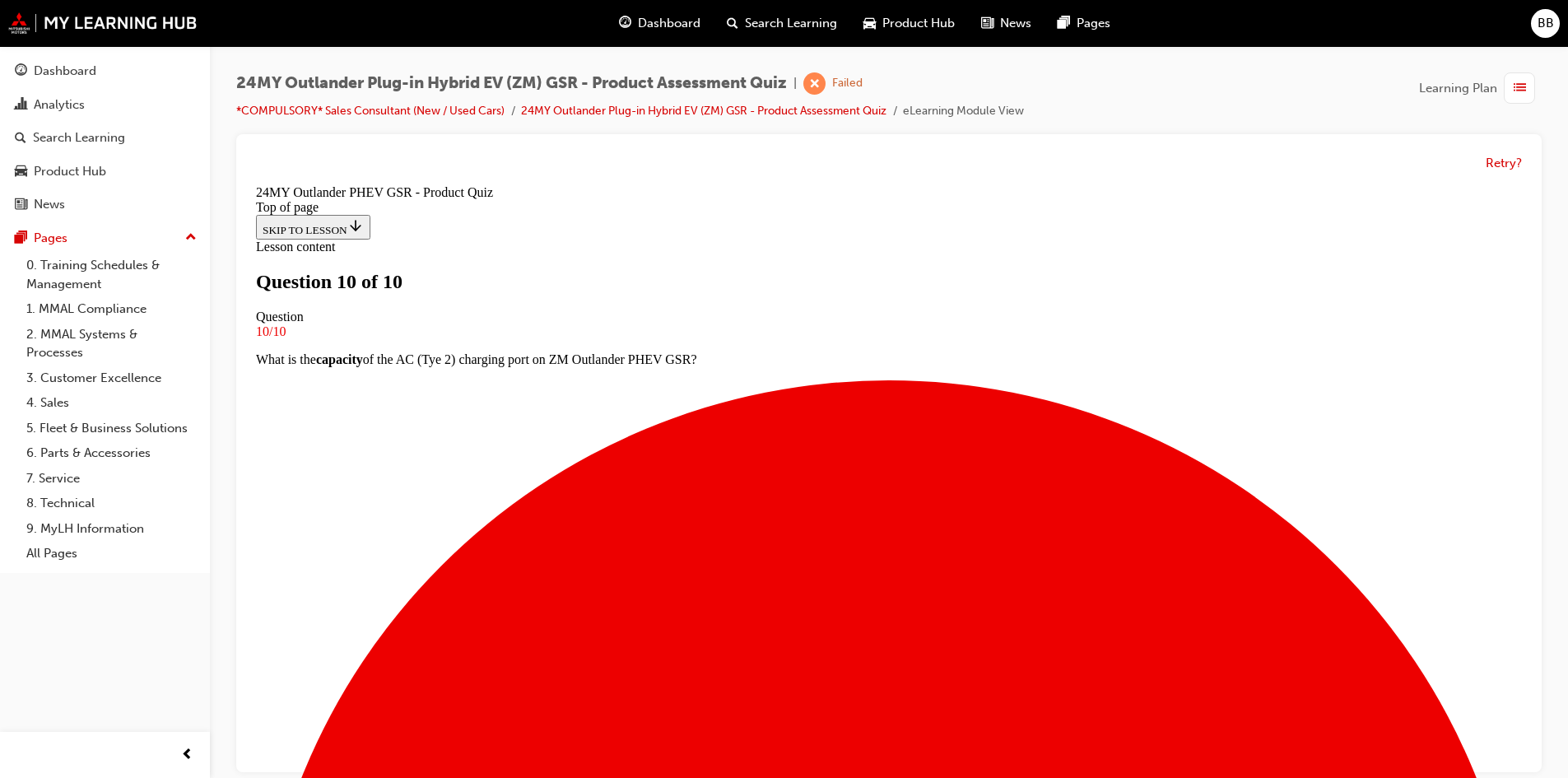
scroll to position [13, 0]
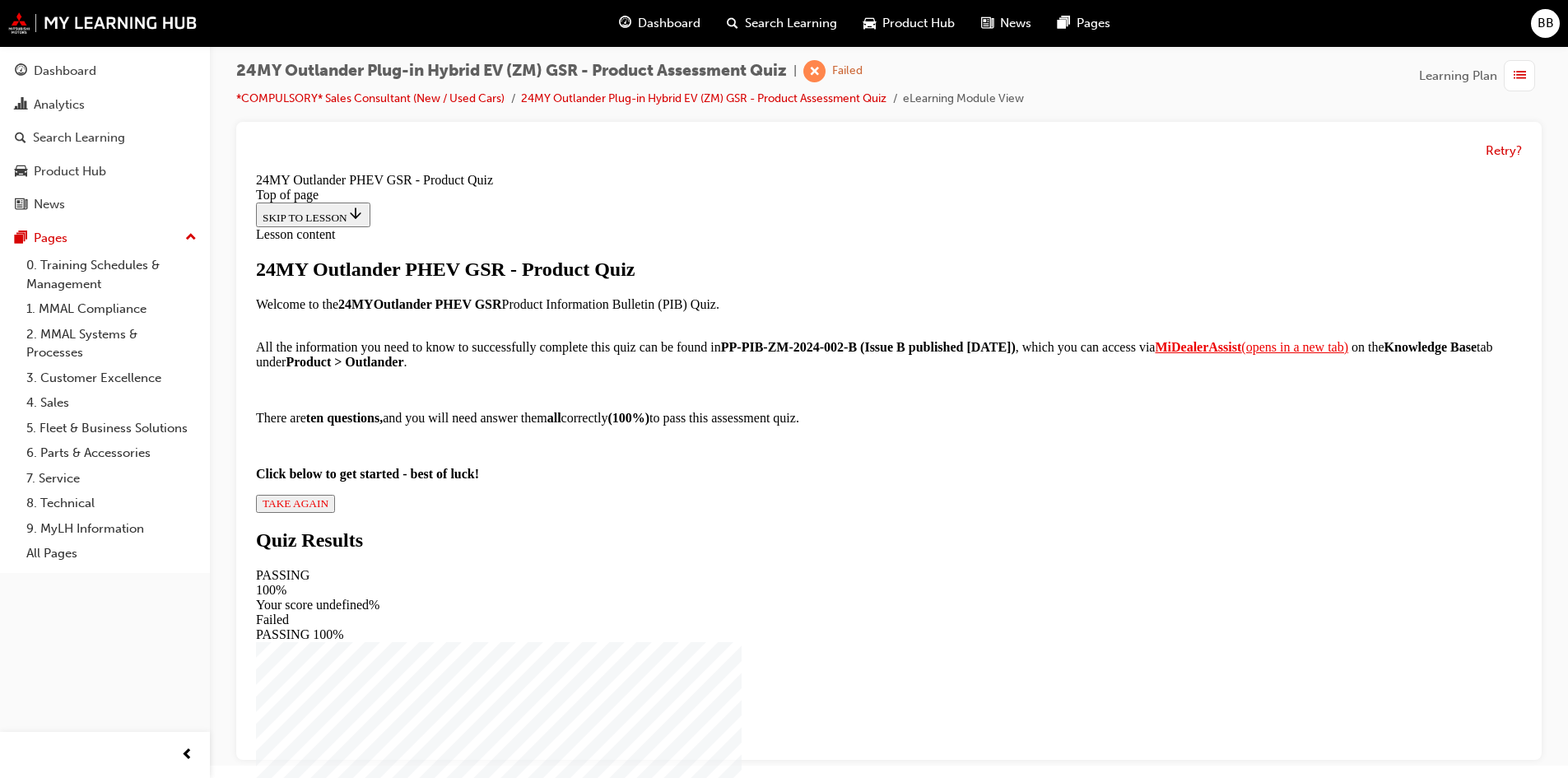
click at [328, 509] on span "TAKE AGAIN" at bounding box center [295, 503] width 66 height 13
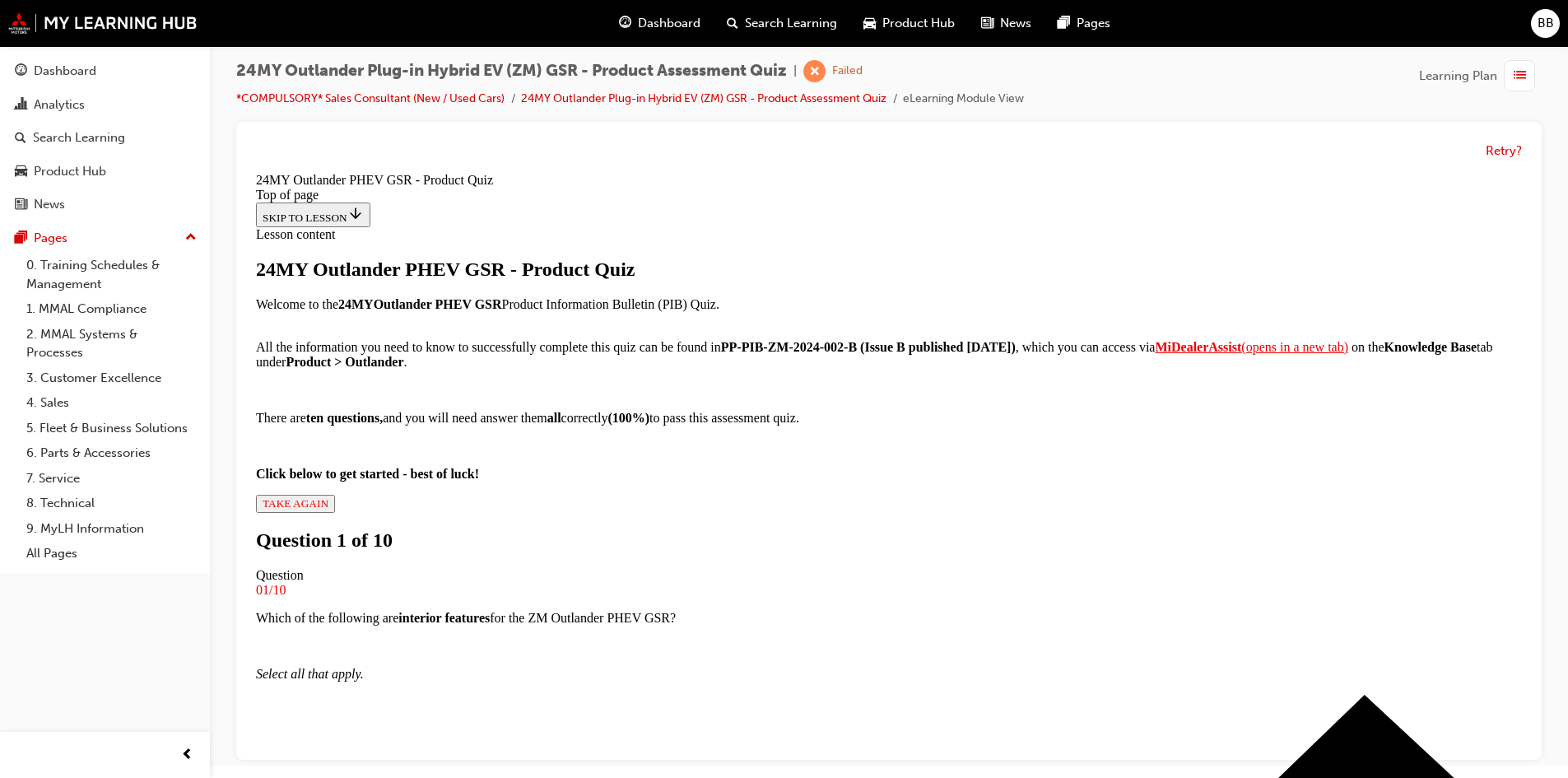
scroll to position [167, 0]
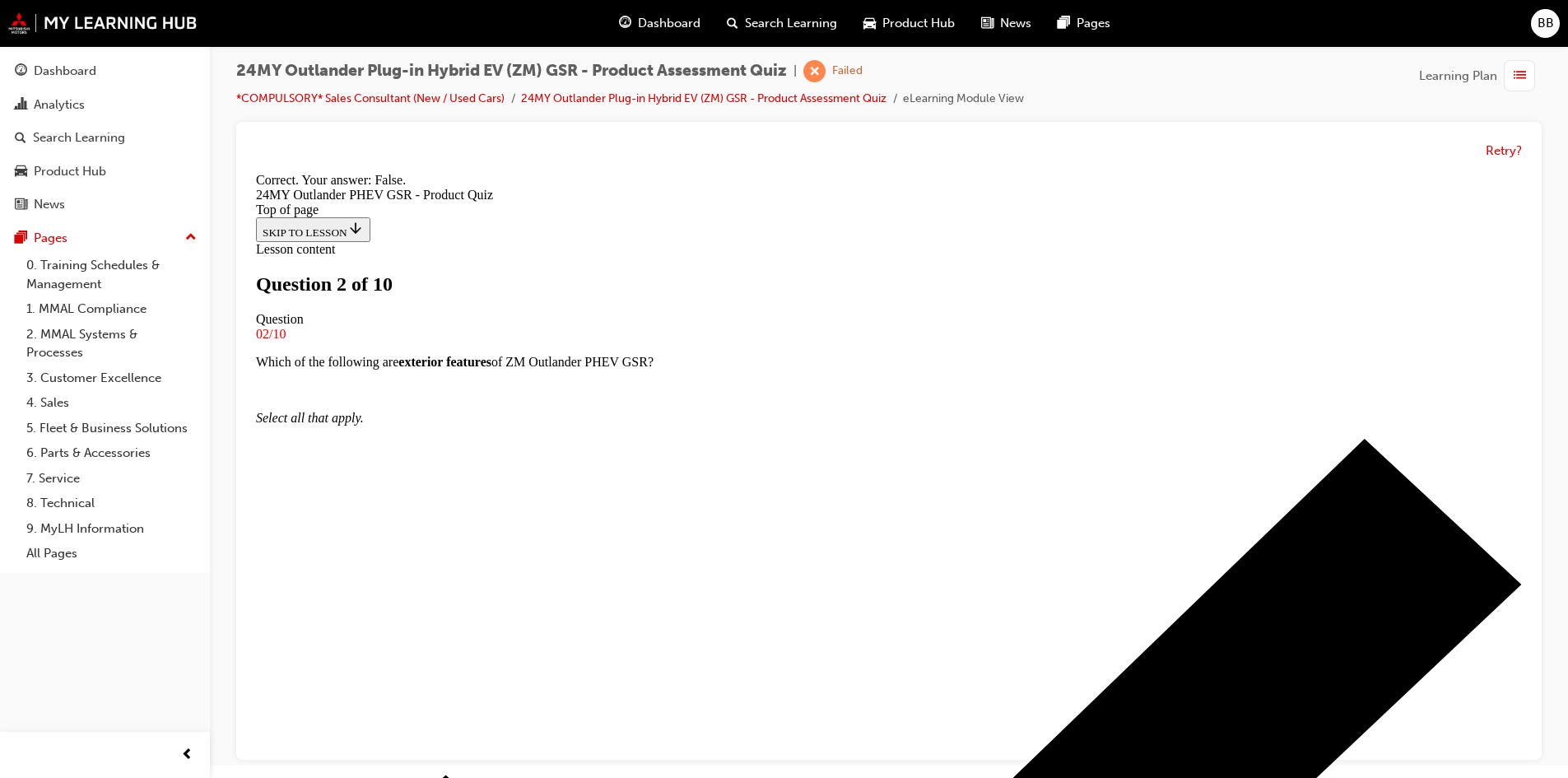
scroll to position [176, 0]
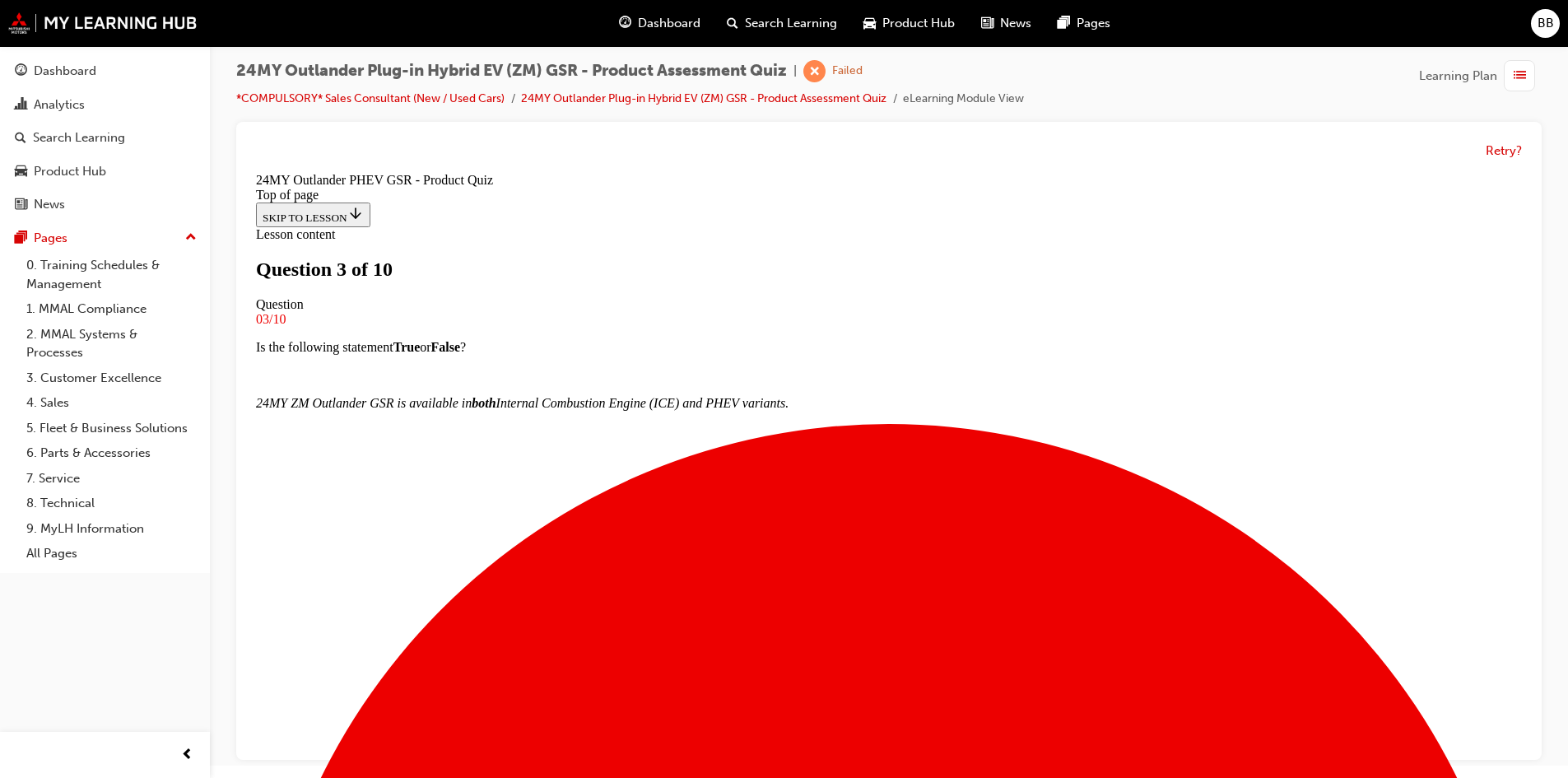
scroll to position [3, 0]
drag, startPoint x: 672, startPoint y: 583, endPoint x: 688, endPoint y: 584, distance: 16.0
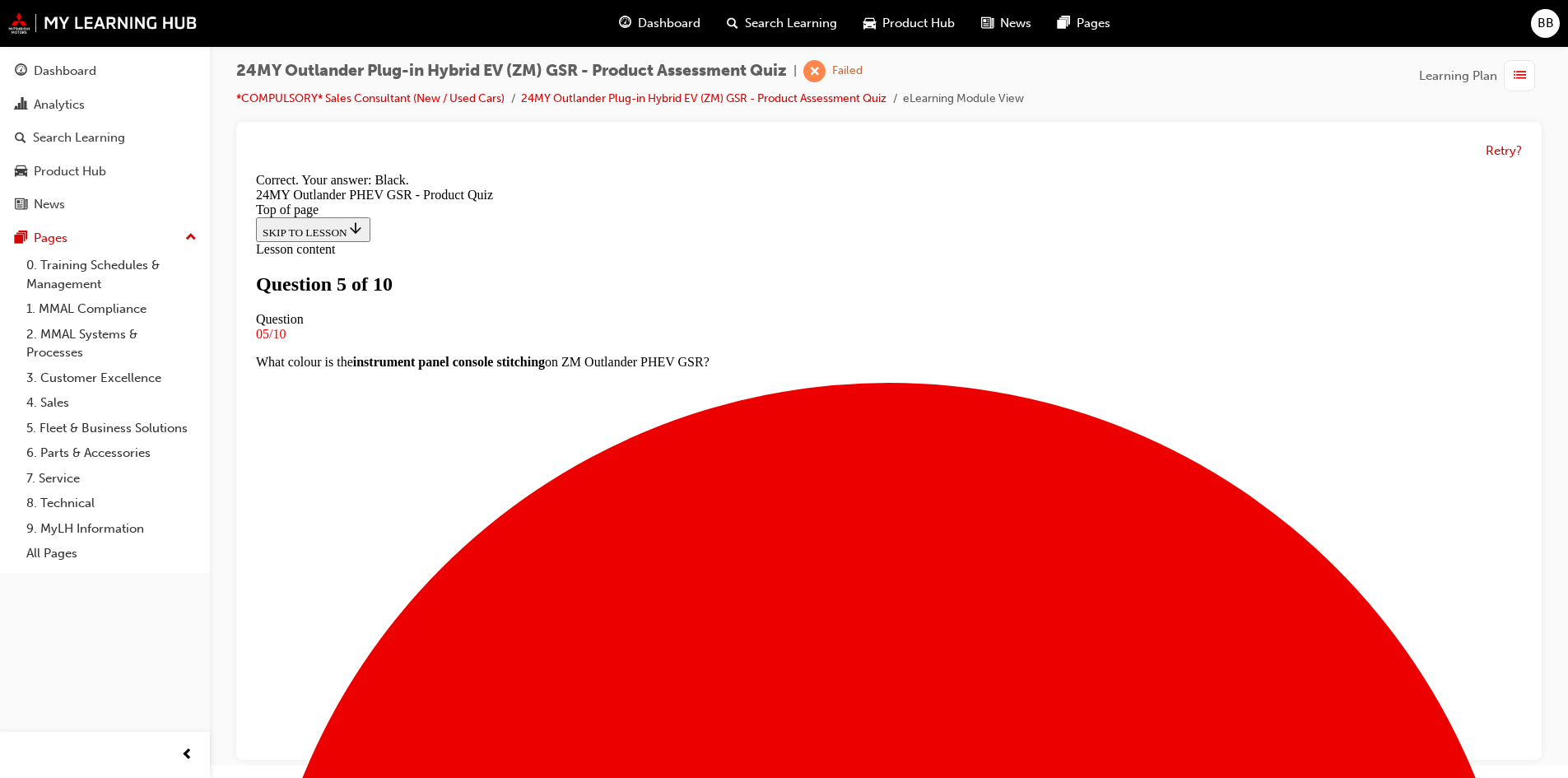
scroll to position [290, 0]
drag, startPoint x: 923, startPoint y: 696, endPoint x: 932, endPoint y: 694, distance: 9.2
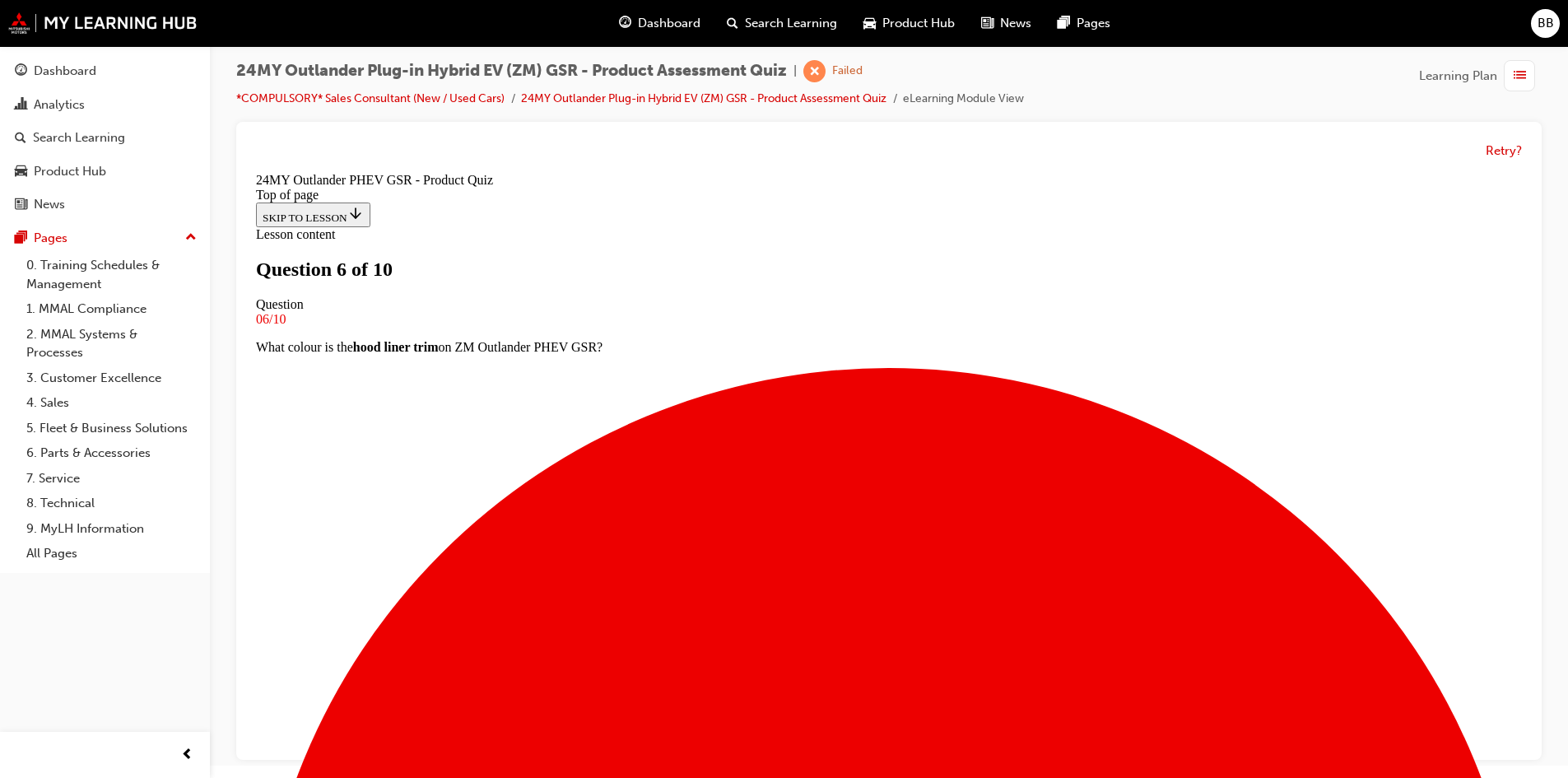
scroll to position [250, 0]
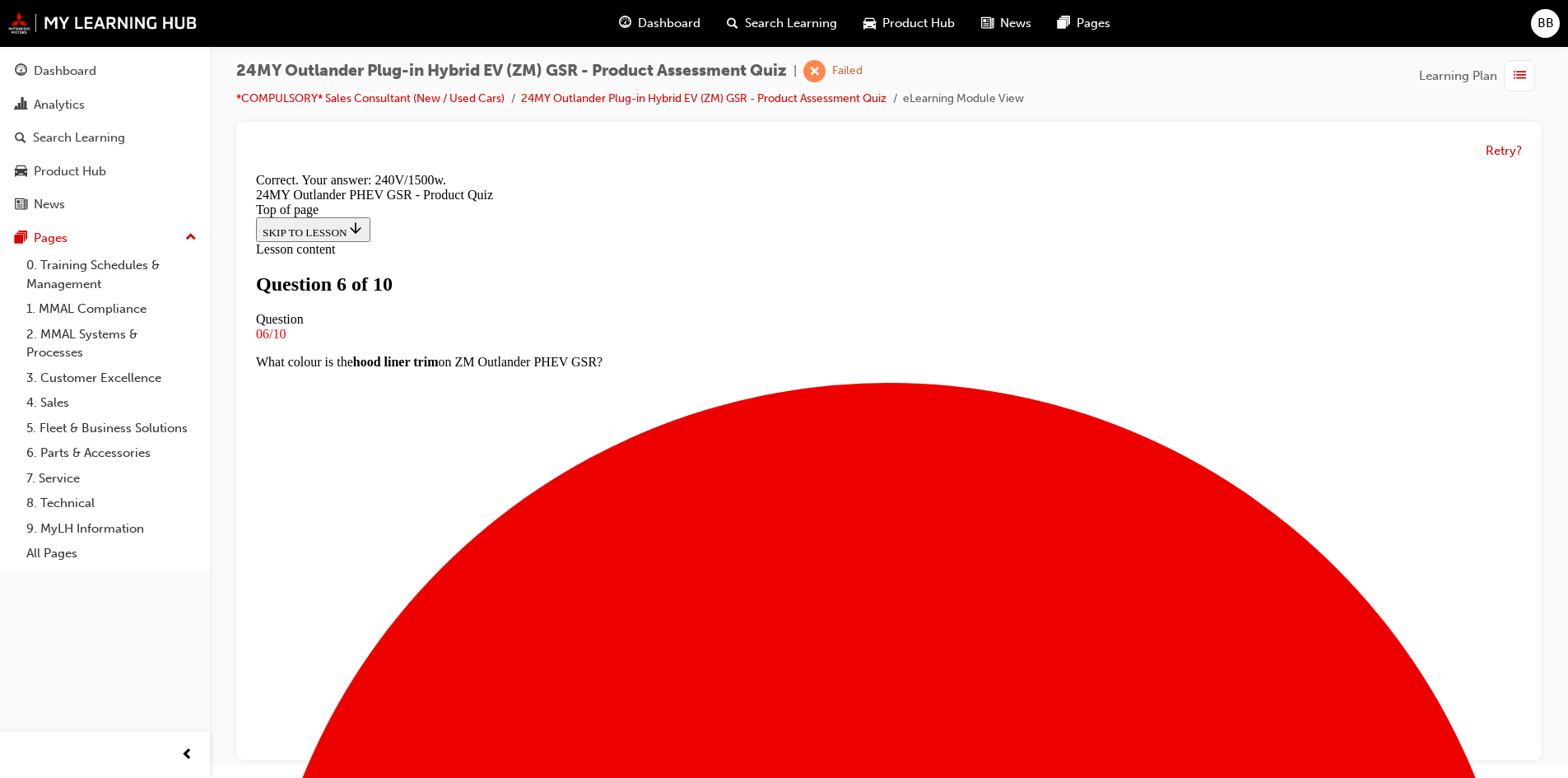
scroll to position [318, 0]
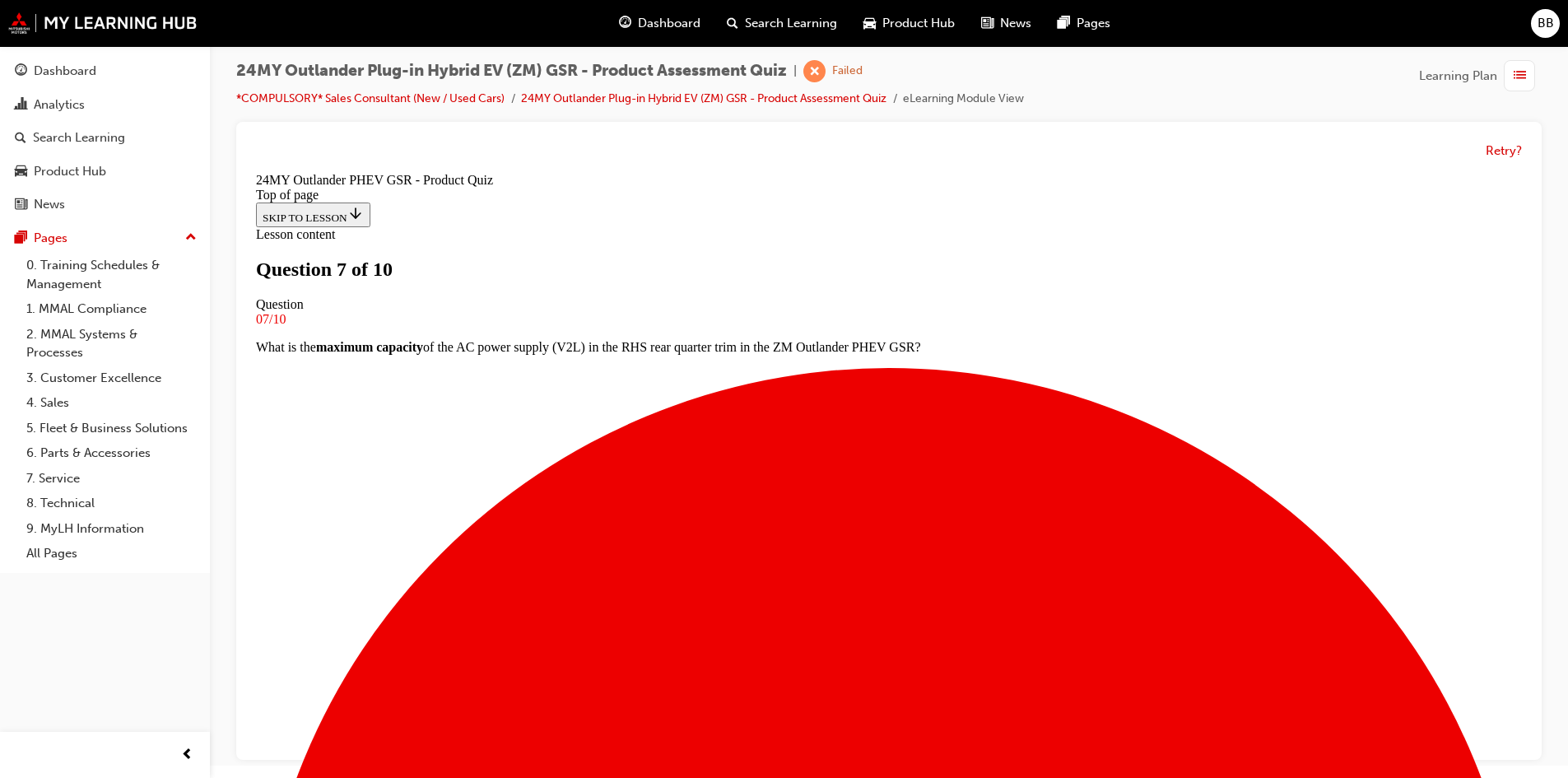
scroll to position [3, 0]
drag, startPoint x: 757, startPoint y: 724, endPoint x: 804, endPoint y: 723, distance: 47.0
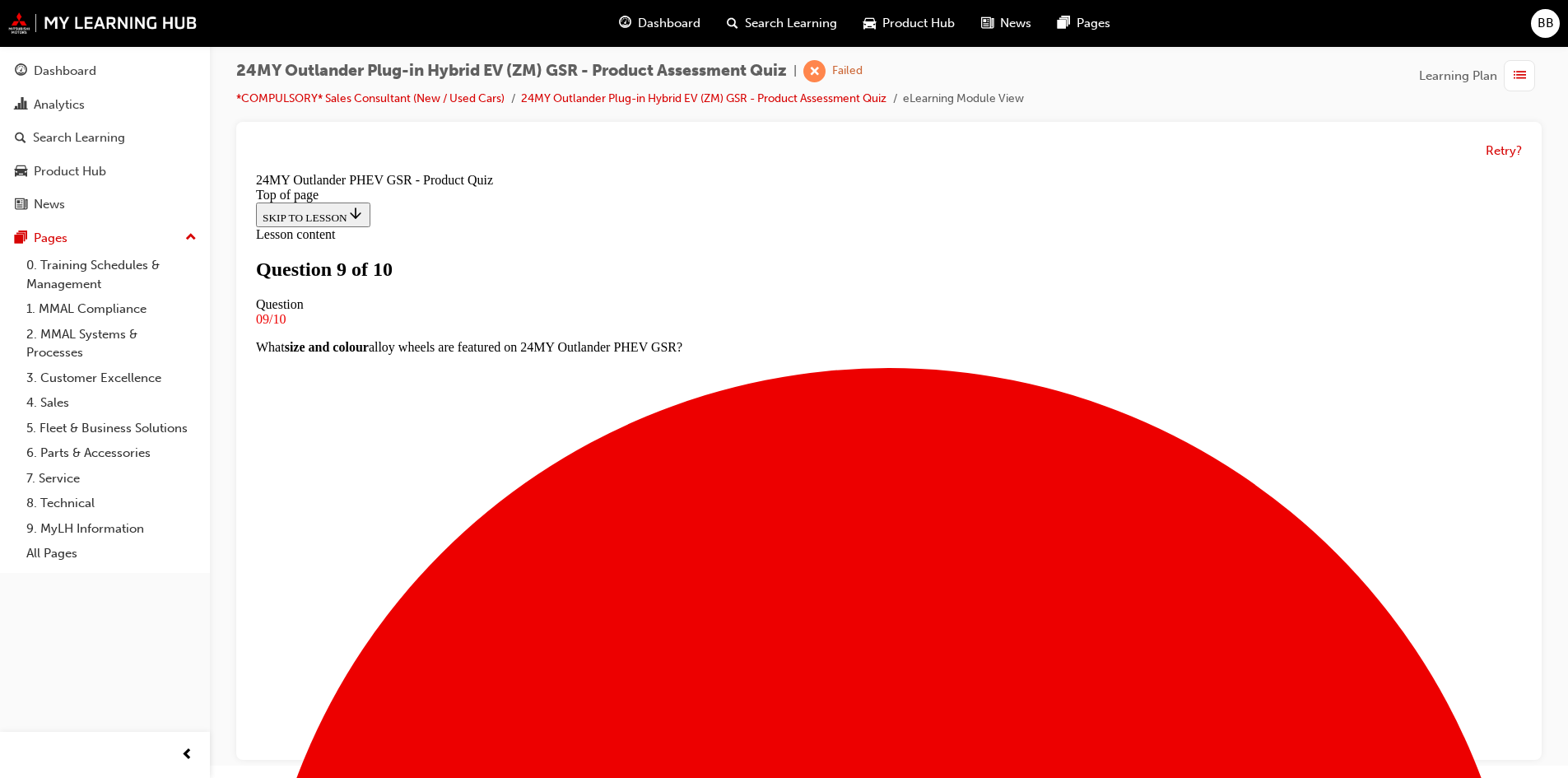
drag, startPoint x: 773, startPoint y: 240, endPoint x: 585, endPoint y: 240, distance: 188.0
copy p "What is the capacity of the AC (Tye 2) charging port on ZM Outlander PHEV GSR?"
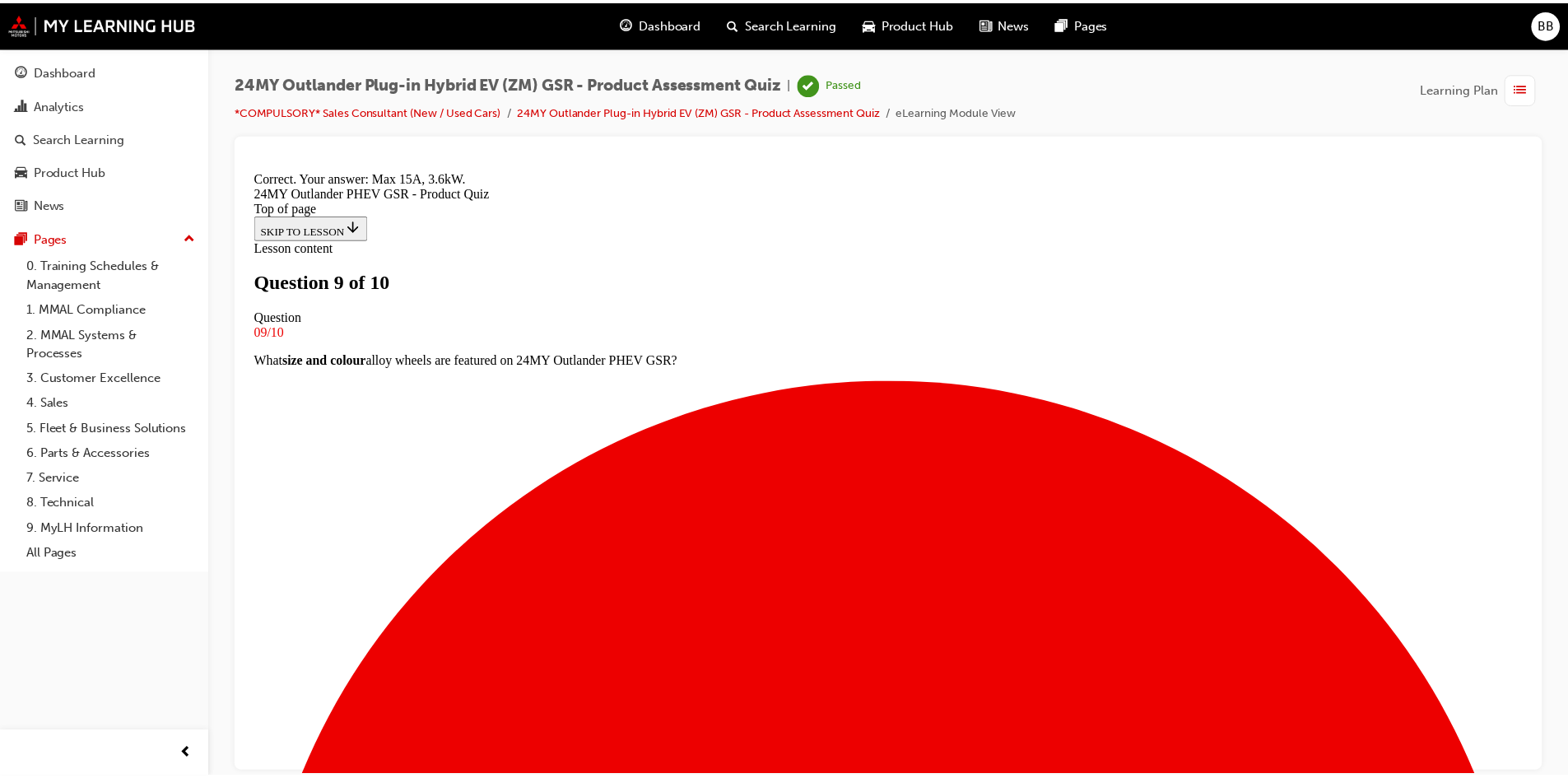
scroll to position [3, 0]
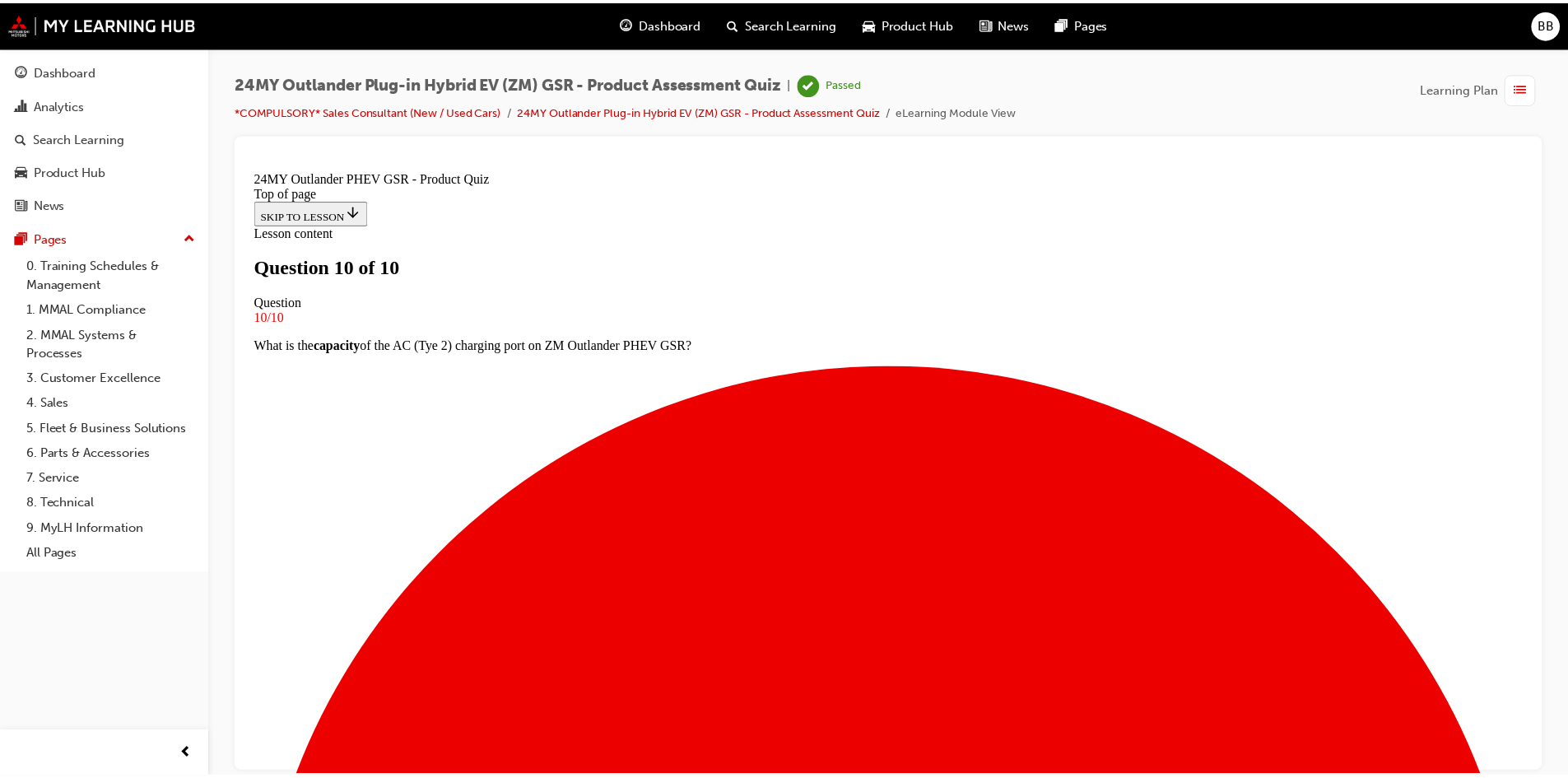
scroll to position [227, 0]
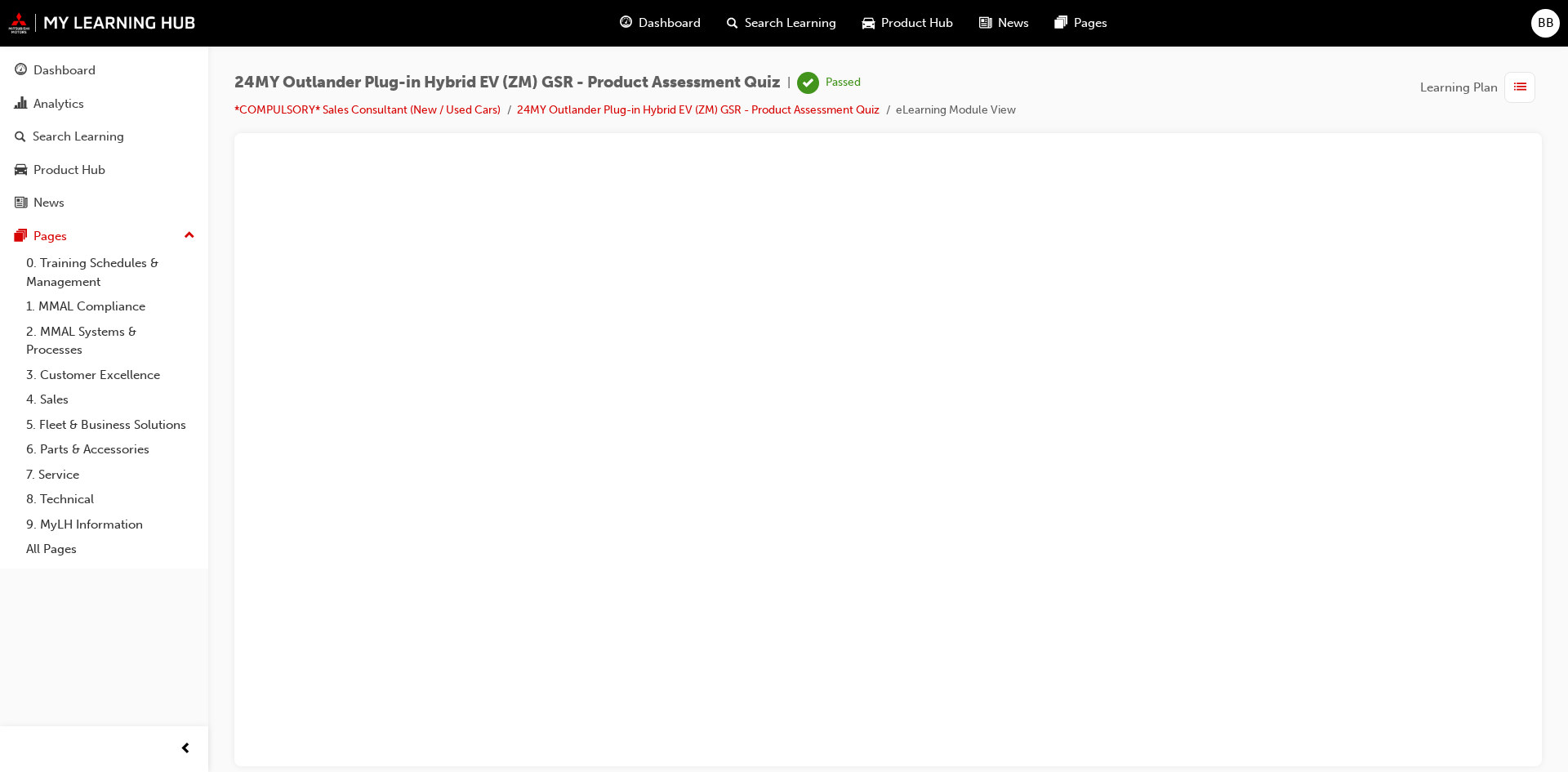
click at [853, 168] on div at bounding box center [888, 168] width 1268 height 0
click at [649, 24] on span "Dashboard" at bounding box center [669, 23] width 62 height 19
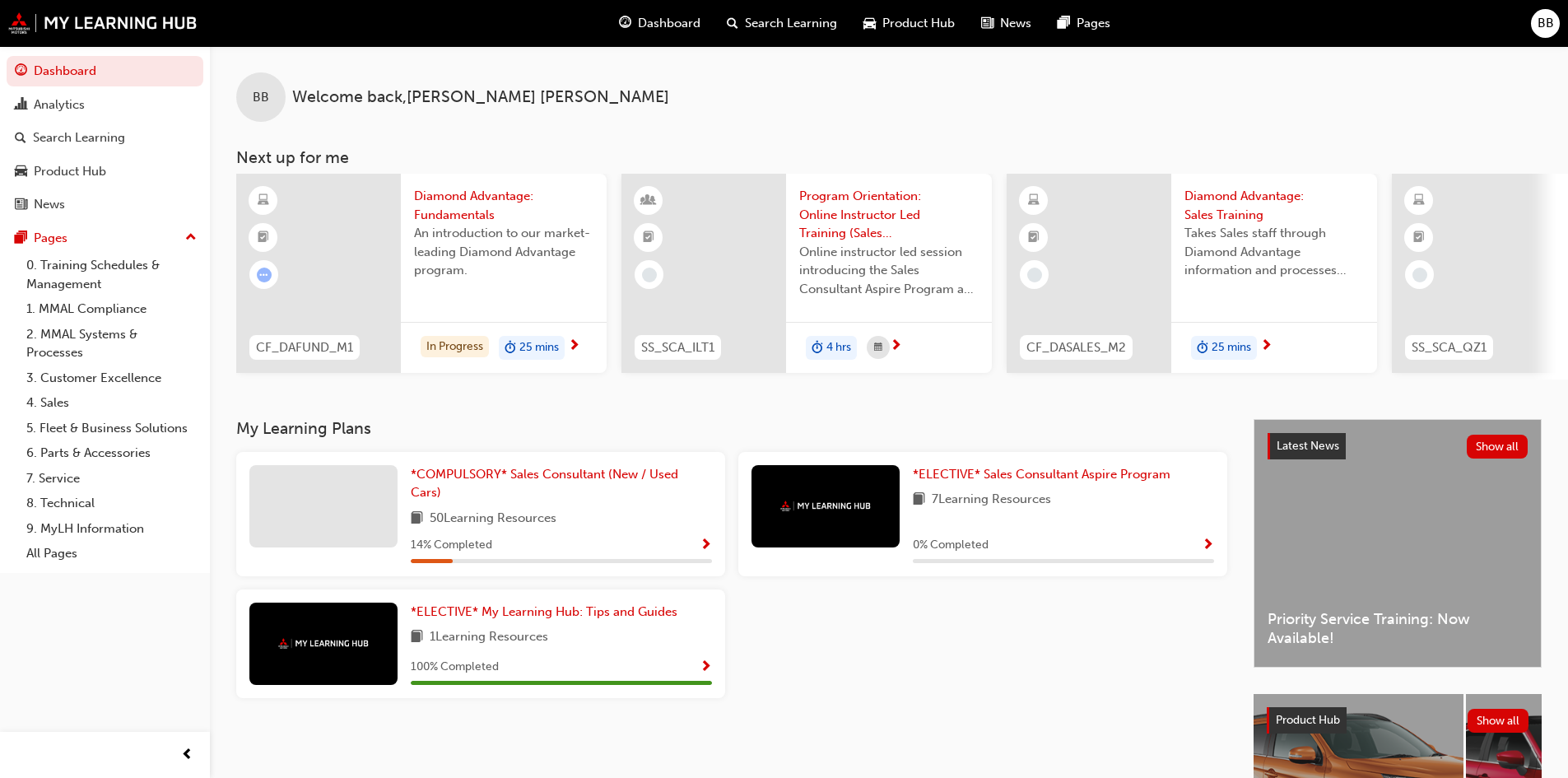
click at [605, 511] on div "*COMPULSORY* Sales Consultant (New / Used Cars) 50 Learning Resources 14 % Comp…" at bounding box center [561, 513] width 301 height 98
click at [612, 489] on link "*COMPULSORY* Sales Consultant (New / Used Cars)" at bounding box center [561, 483] width 301 height 37
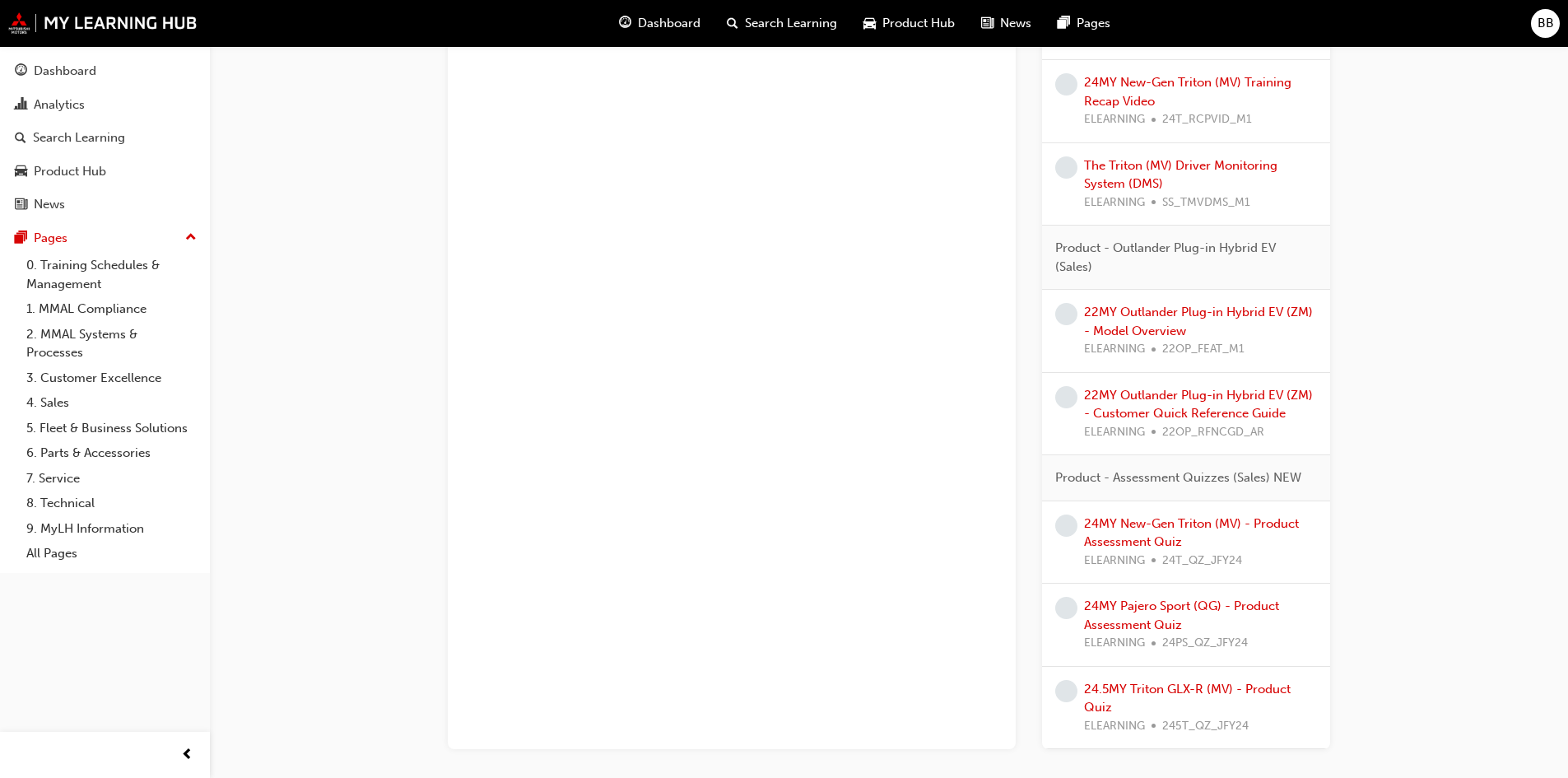
scroll to position [3807, 0]
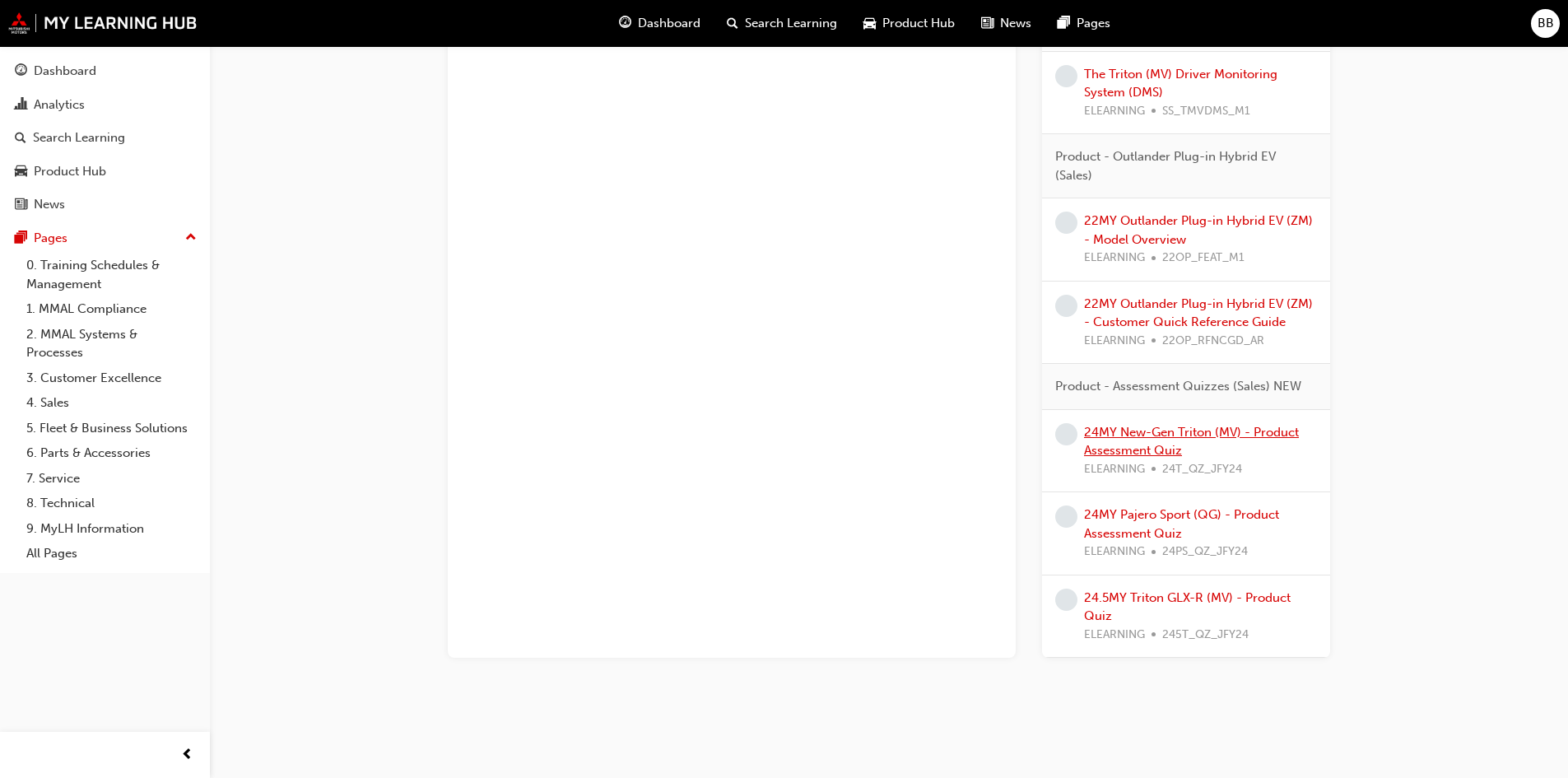
click at [1197, 437] on link "24MY New-Gen Triton (MV) - Product Assessment Quiz" at bounding box center [1191, 442] width 214 height 33
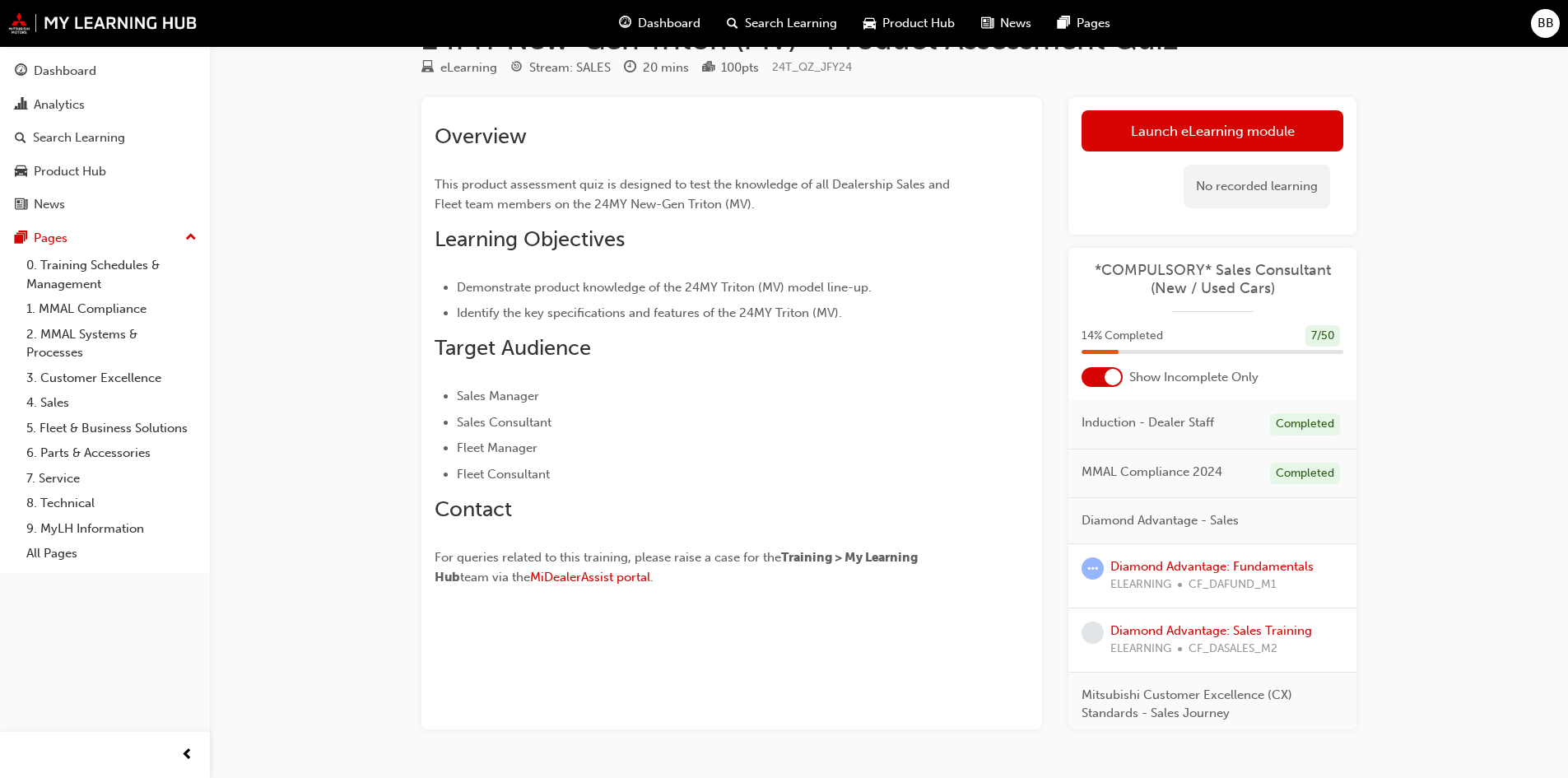
scroll to position [96, 0]
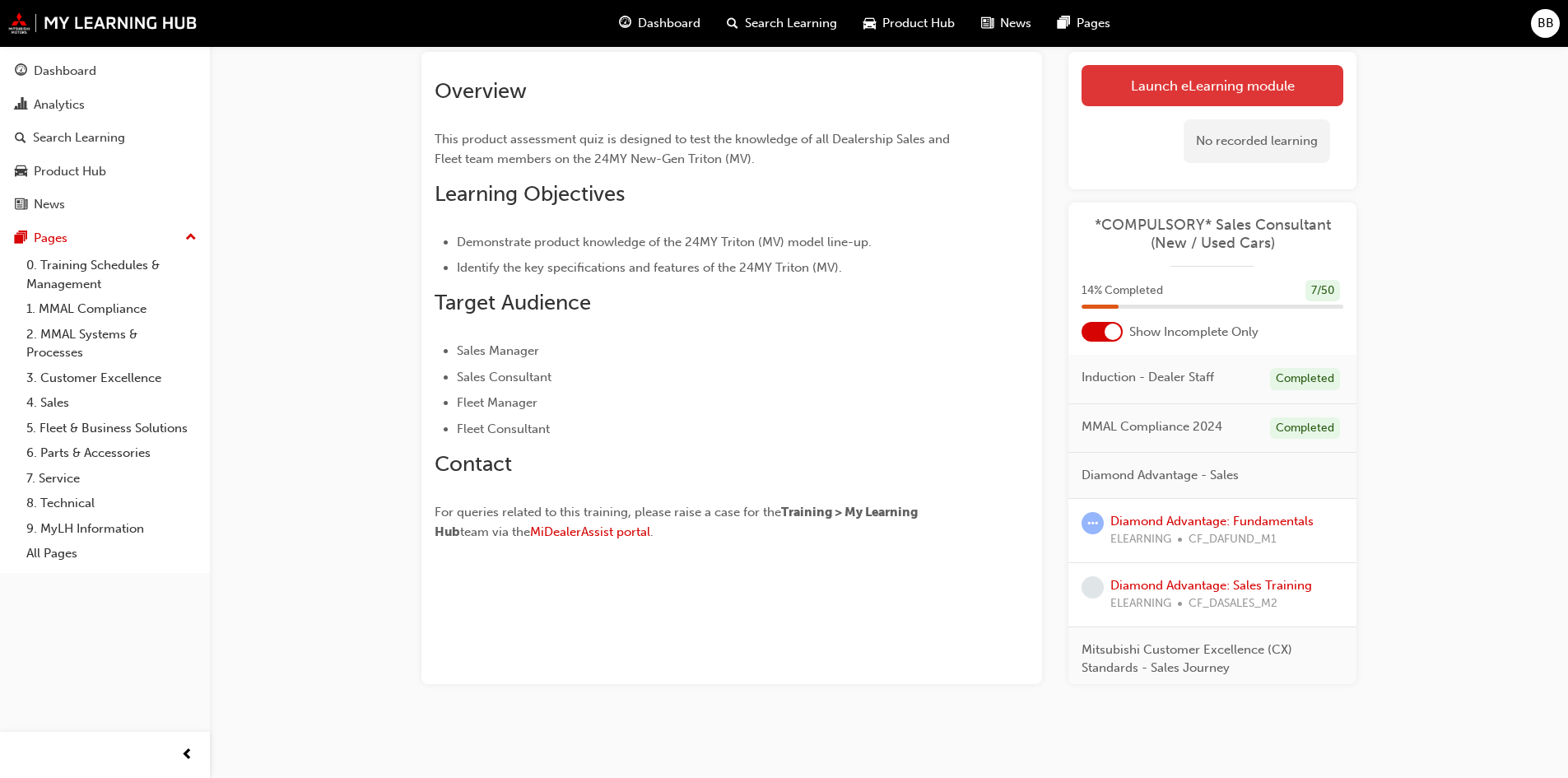
click at [1213, 82] on link "Launch eLearning module" at bounding box center [1213, 85] width 262 height 41
